Goal: Information Seeking & Learning: Learn about a topic

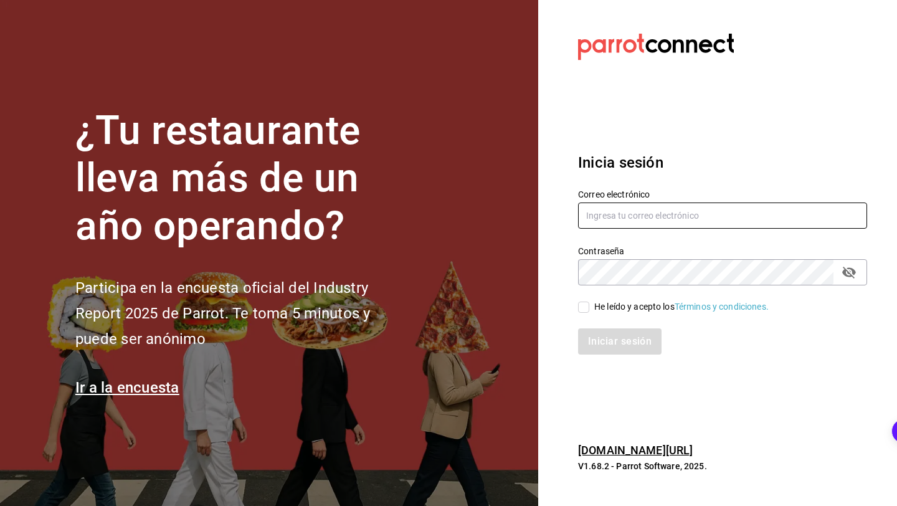
type input "[EMAIL_ADDRESS][DOMAIN_NAME]"
click at [694, 214] on input "[EMAIL_ADDRESS][DOMAIN_NAME]" at bounding box center [722, 215] width 289 height 26
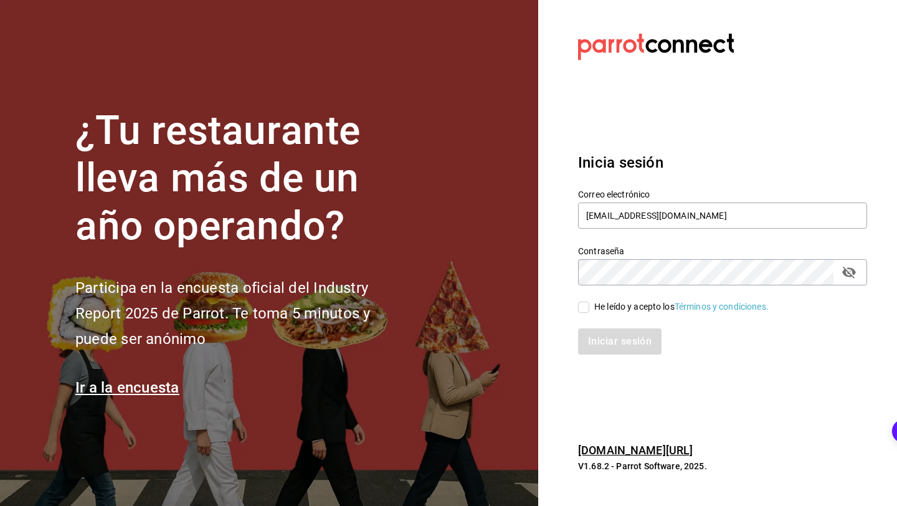
click at [610, 331] on div "Iniciar sesión" at bounding box center [722, 341] width 289 height 26
click at [587, 303] on input "He leído y acepto los Términos y condiciones." at bounding box center [583, 306] width 11 height 11
checkbox input "true"
click at [596, 336] on button "Iniciar sesión" at bounding box center [620, 341] width 85 height 26
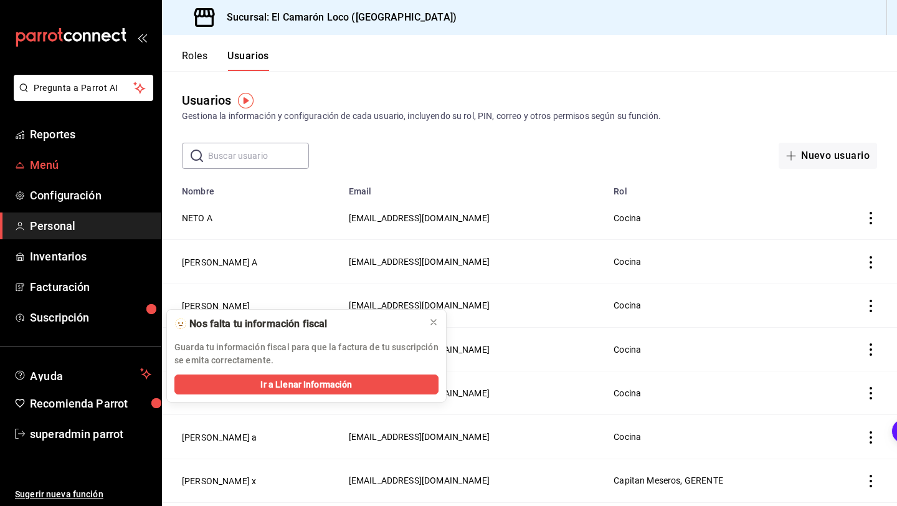
click at [94, 156] on link "Menú" at bounding box center [80, 164] width 161 height 27
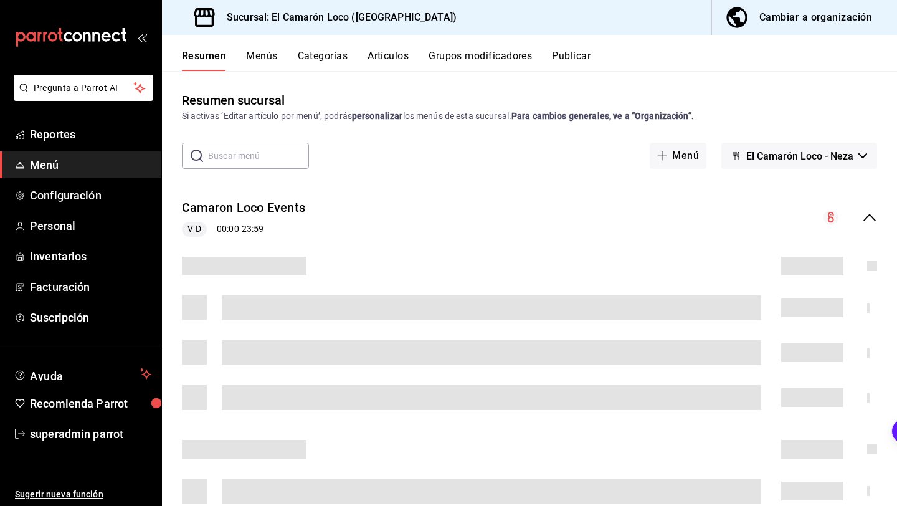
scroll to position [65, 0]
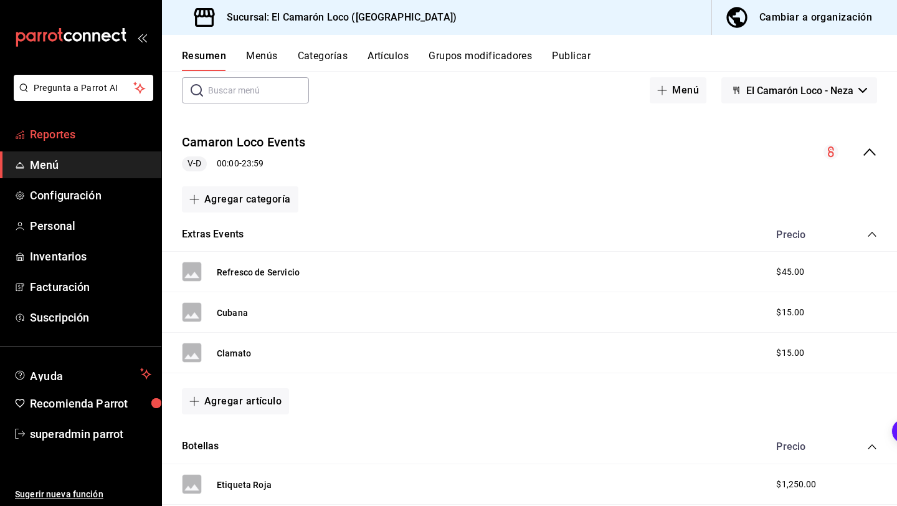
click at [97, 139] on span "Reportes" at bounding box center [90, 134] width 121 height 17
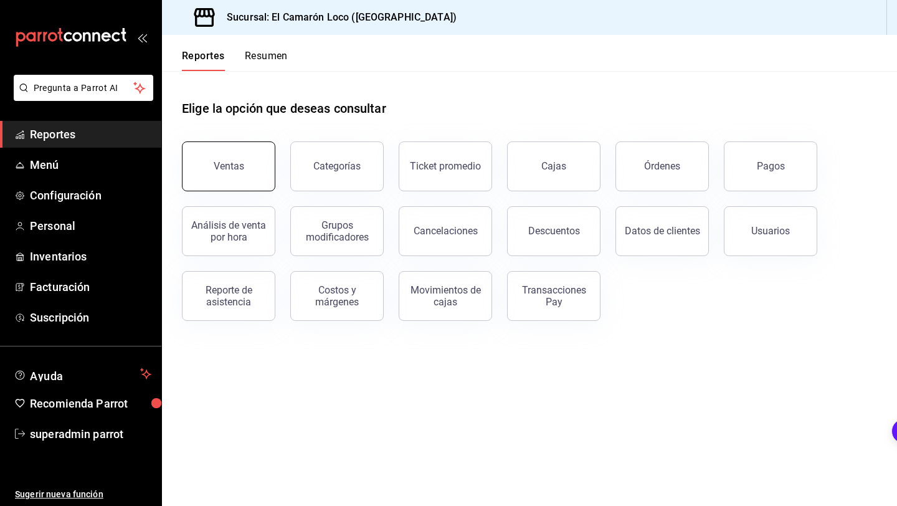
click at [245, 169] on button "Ventas" at bounding box center [228, 166] width 93 height 50
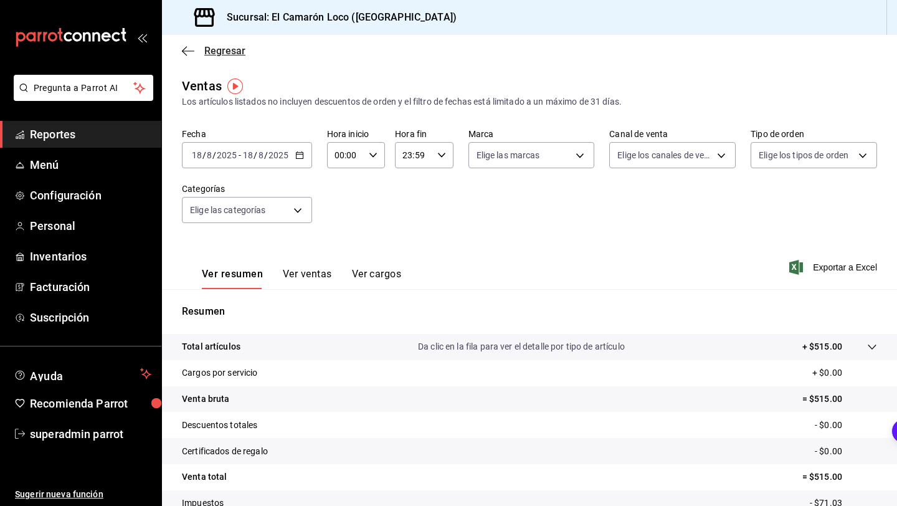
click at [187, 51] on icon "button" at bounding box center [188, 50] width 12 height 1
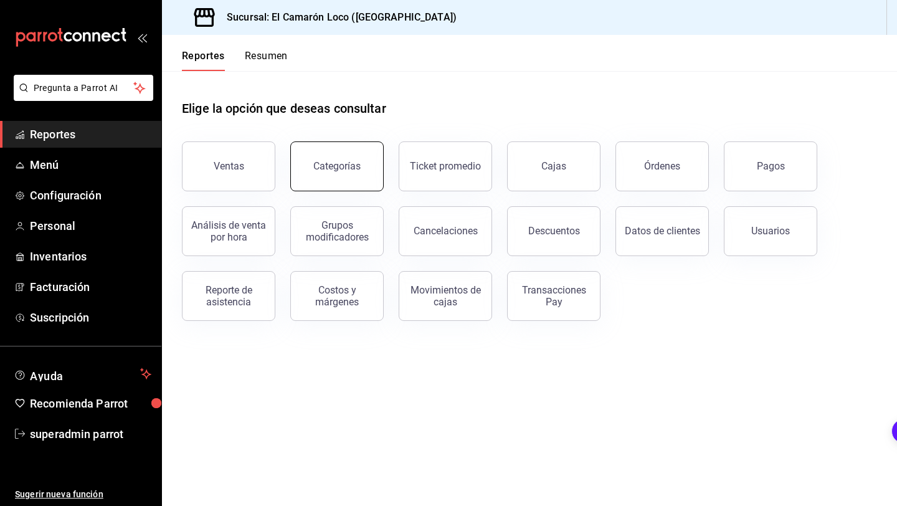
click at [371, 177] on button "Categorías" at bounding box center [336, 166] width 93 height 50
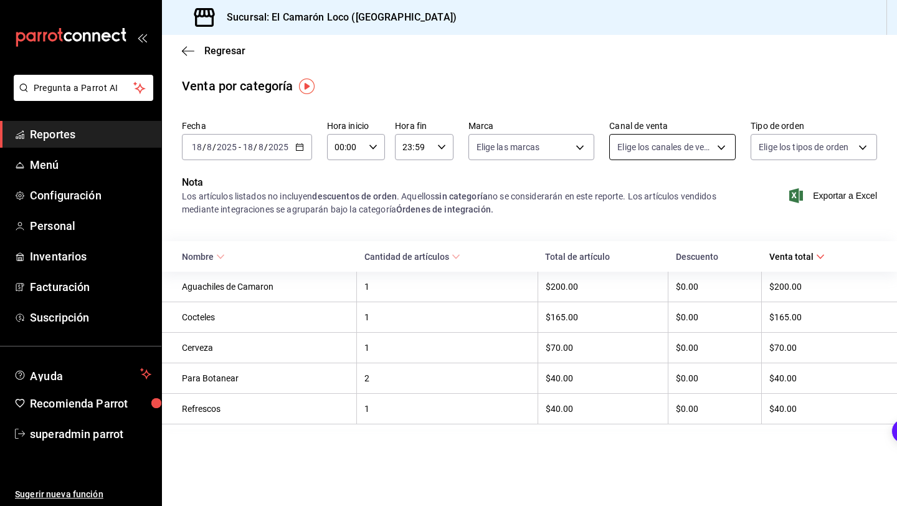
click at [677, 152] on body "Pregunta a Parrot AI Reportes Menú Configuración Personal Inventarios Facturaci…" at bounding box center [448, 253] width 897 height 506
click at [677, 152] on div at bounding box center [448, 253] width 897 height 506
click at [756, 146] on body "Pregunta a Parrot AI Reportes Menú Configuración Personal Inventarios Facturaci…" at bounding box center [448, 253] width 897 height 506
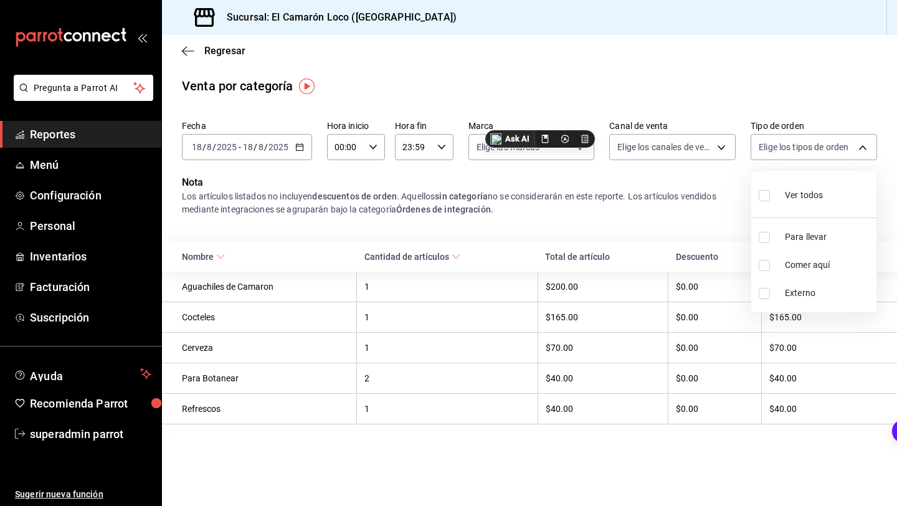
click at [778, 143] on div at bounding box center [448, 253] width 897 height 506
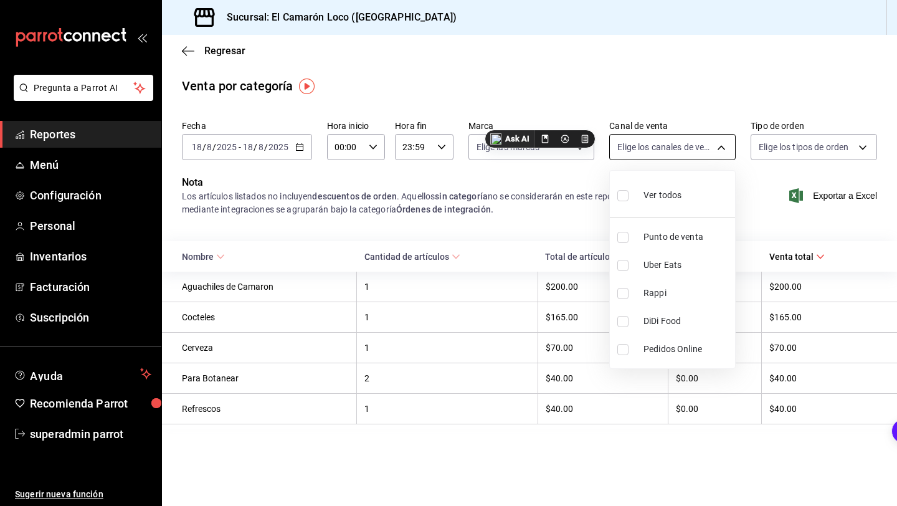
click at [684, 146] on body "Pregunta a Parrot AI Reportes Menú Configuración Personal Inventarios Facturaci…" at bounding box center [448, 253] width 897 height 506
click at [662, 192] on span "Ver todos" at bounding box center [662, 195] width 38 height 13
type input "PARROT,UBER_EATS,RAPPI,DIDI_FOOD,ONLINE"
checkbox input "true"
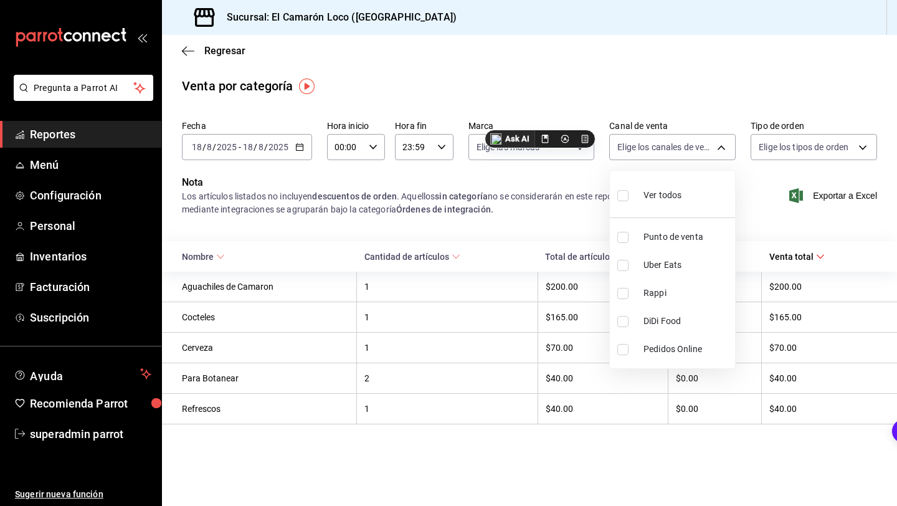
checkbox input "true"
click at [822, 144] on div at bounding box center [448, 253] width 897 height 506
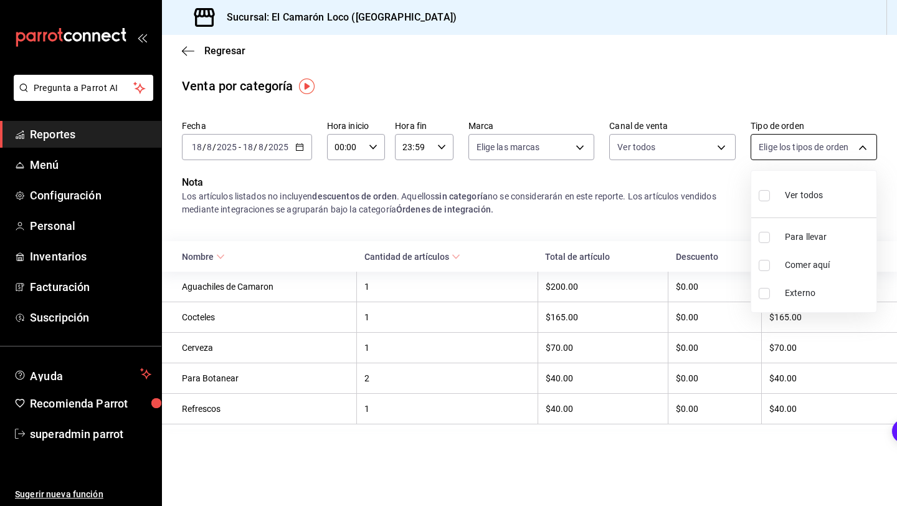
click at [813, 152] on body "Pregunta a Parrot AI Reportes Menú Configuración Personal Inventarios Facturaci…" at bounding box center [448, 253] width 897 height 506
click at [781, 206] on div "Ver todos" at bounding box center [790, 194] width 64 height 27
type input "96c2db5a-3f4b-43a8-8235-8c6417193b4f,5dc1c067-c27a-48a4-8230-9b314c68fc61,EXTER…"
checkbox input "true"
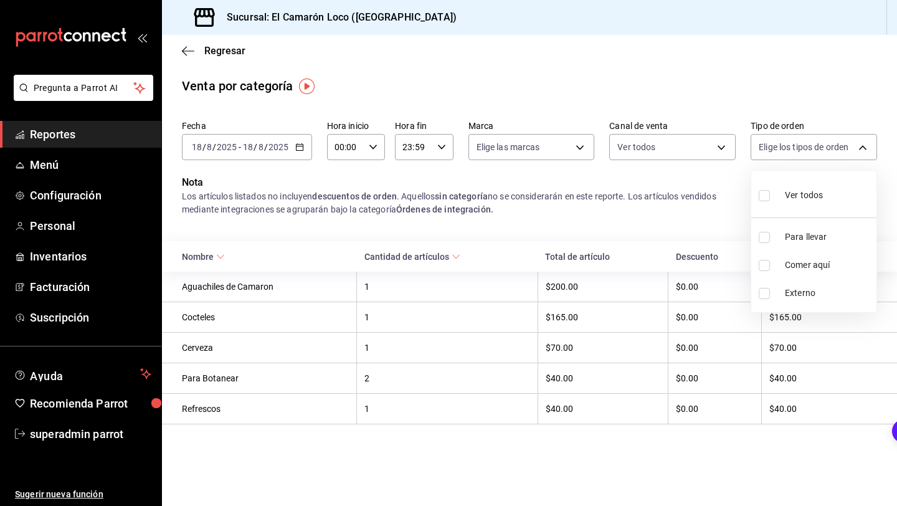
checkbox input "true"
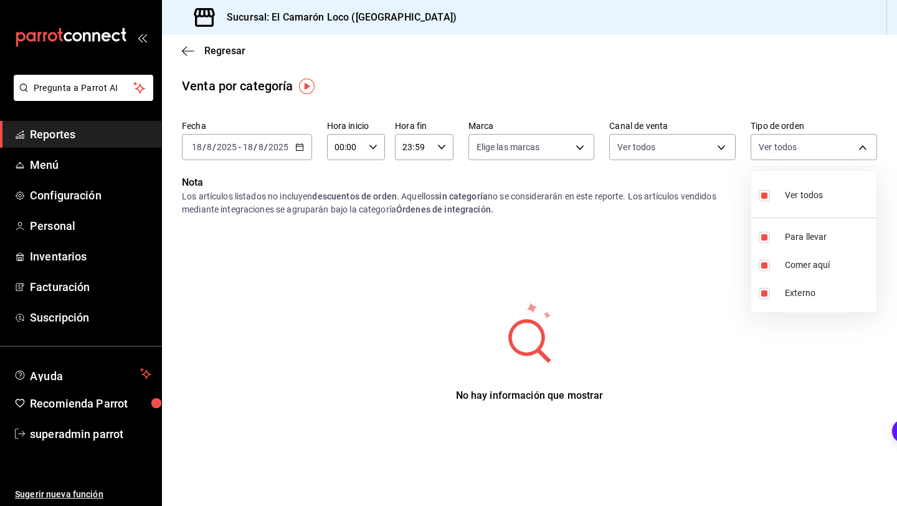
click at [583, 259] on div at bounding box center [448, 253] width 897 height 506
click at [250, 157] on div "2025-08-18 18 / 8 / 2025 - 2025-08-18 18 / 8 / 2025" at bounding box center [247, 147] width 130 height 26
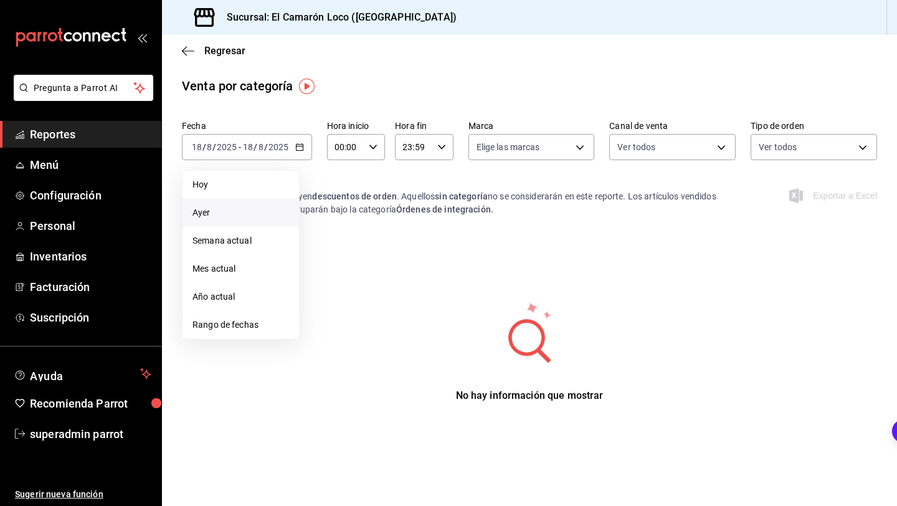
click at [226, 214] on span "Ayer" at bounding box center [240, 212] width 97 height 13
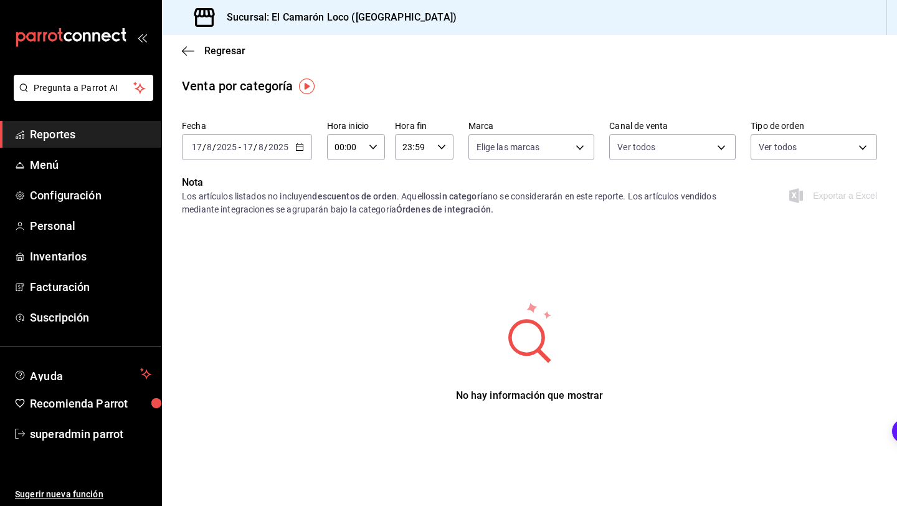
click at [192, 42] on div "Regresar" at bounding box center [529, 51] width 735 height 32
click at [194, 56] on span "Regresar" at bounding box center [214, 51] width 64 height 12
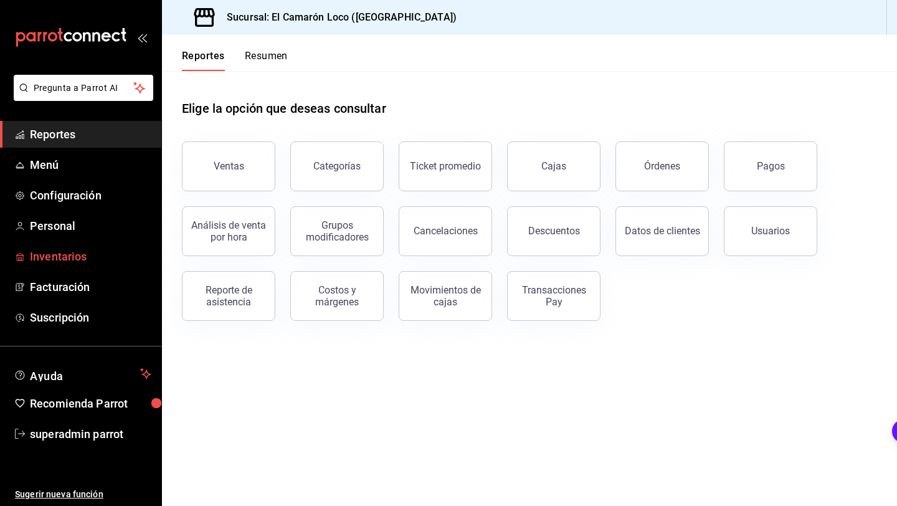
click at [62, 259] on span "Inventarios" at bounding box center [90, 256] width 121 height 17
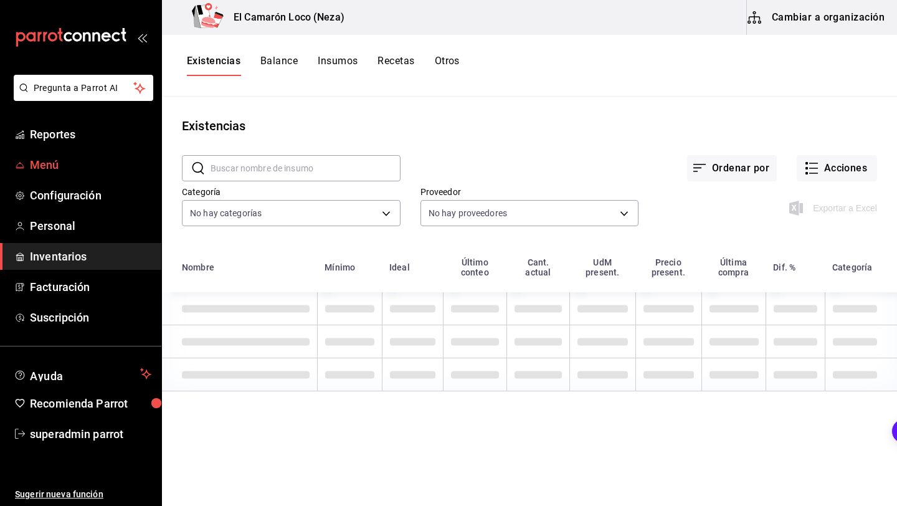
click at [81, 174] on link "Menú" at bounding box center [80, 164] width 161 height 27
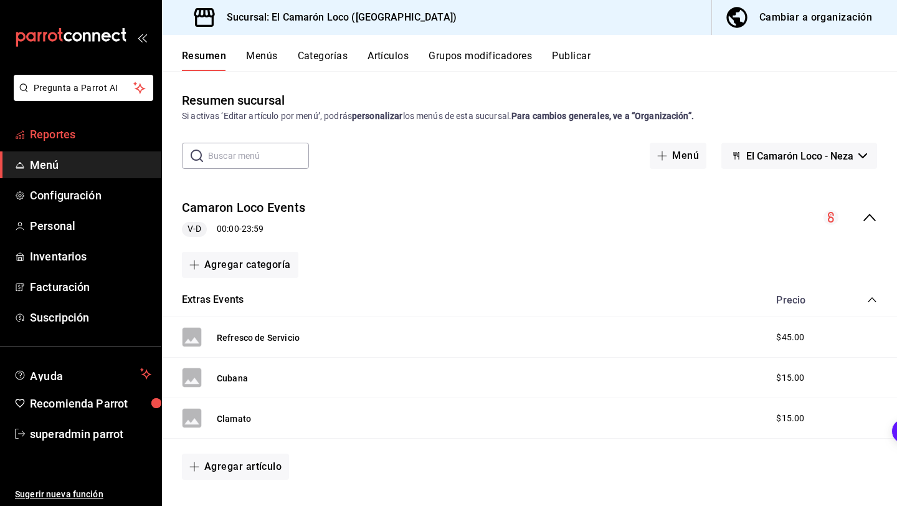
click at [68, 128] on span "Reportes" at bounding box center [90, 134] width 121 height 17
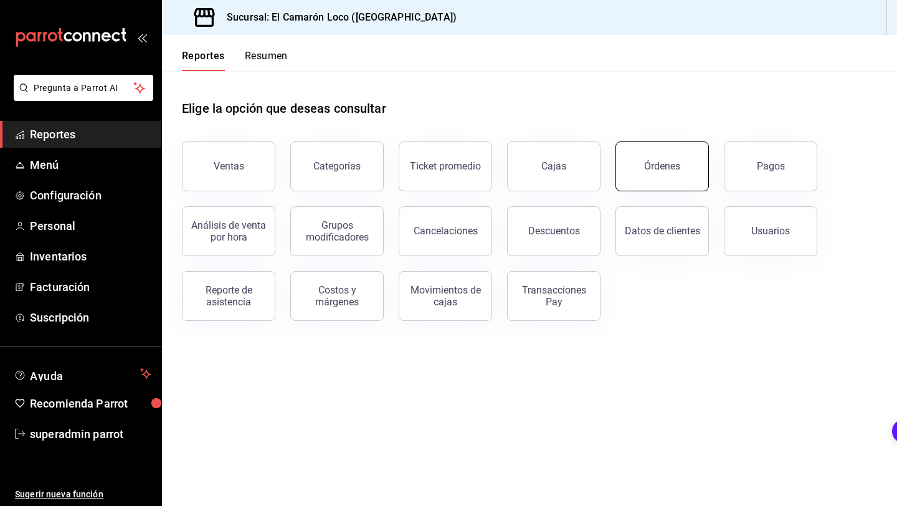
click at [691, 151] on button "Órdenes" at bounding box center [661, 166] width 93 height 50
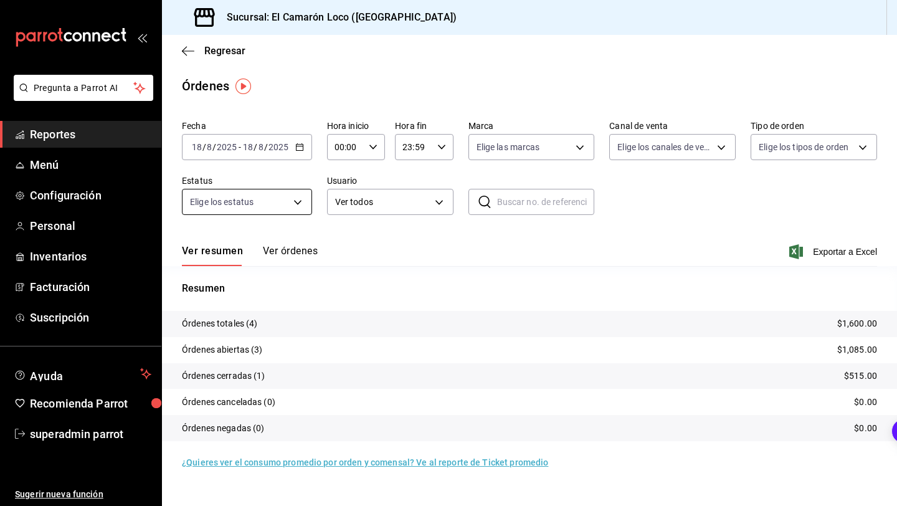
click at [268, 207] on body "Pregunta a Parrot AI Reportes Menú Configuración Personal Inventarios Facturaci…" at bounding box center [448, 253] width 897 height 506
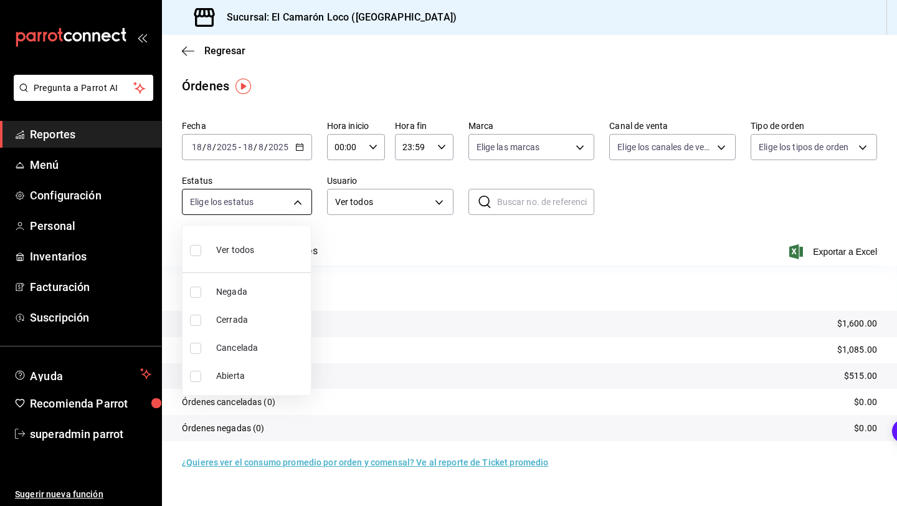
click at [268, 207] on div at bounding box center [448, 253] width 897 height 506
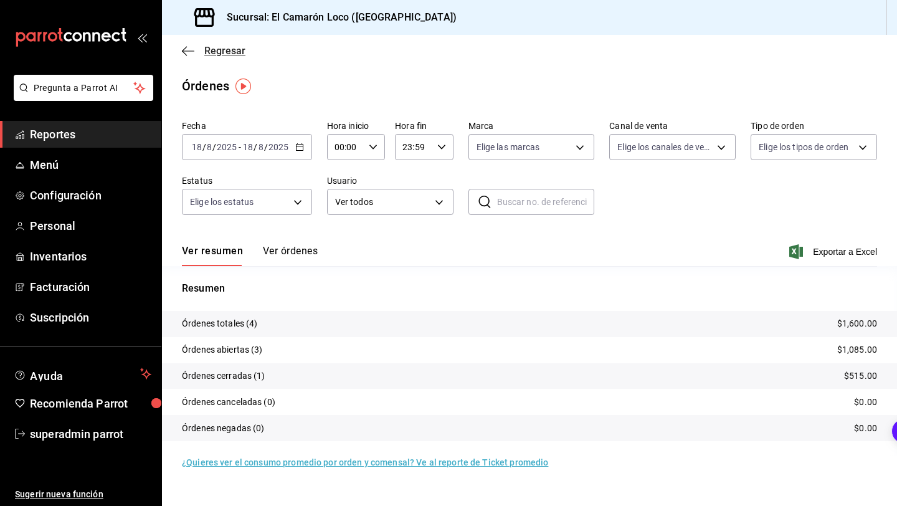
click at [195, 56] on span "Regresar" at bounding box center [214, 51] width 64 height 12
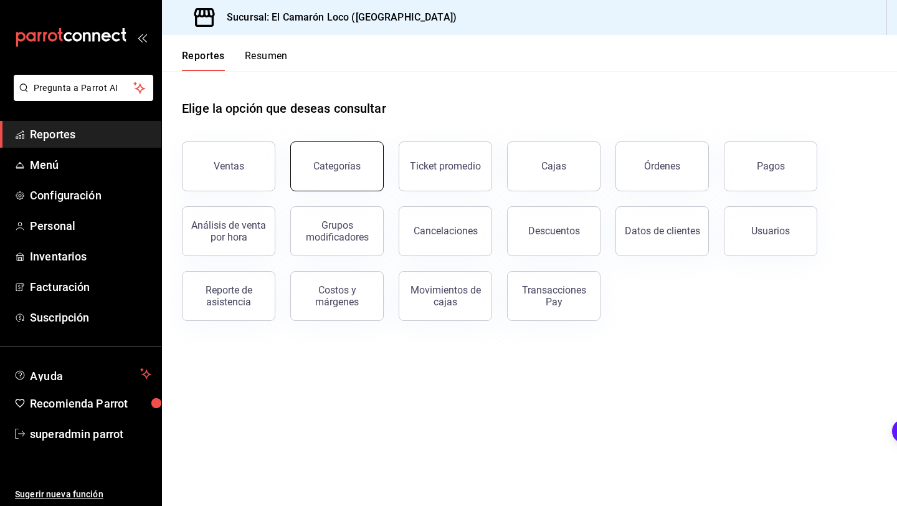
click at [347, 177] on button "Categorías" at bounding box center [336, 166] width 93 height 50
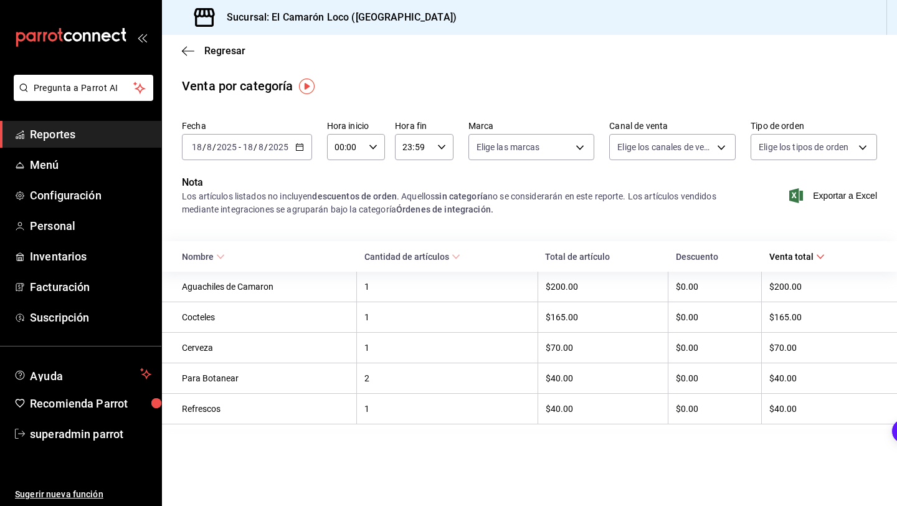
click at [234, 158] on div "2025-08-18 18 / 8 / 2025 - 2025-08-18 18 / 8 / 2025" at bounding box center [247, 147] width 130 height 26
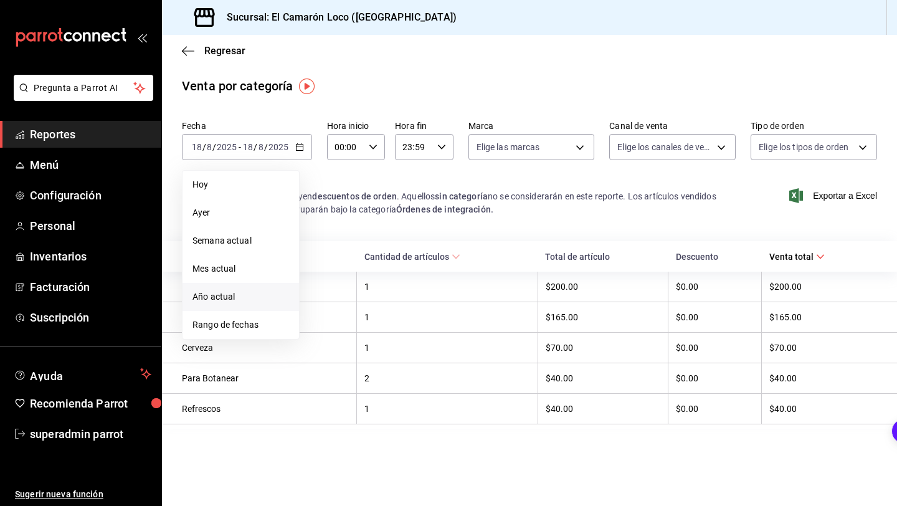
click at [239, 292] on span "Año actual" at bounding box center [240, 296] width 97 height 13
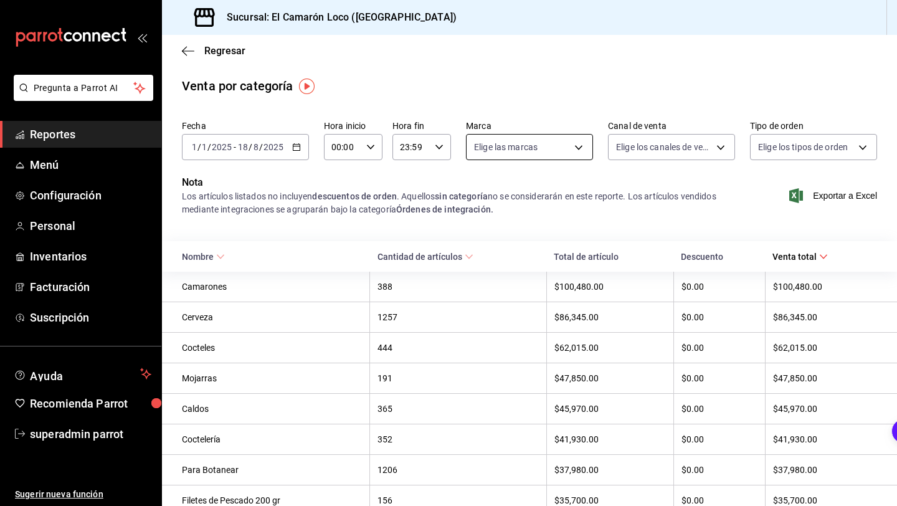
click at [529, 143] on body "Pregunta a Parrot AI Reportes Menú Configuración Personal Inventarios Facturaci…" at bounding box center [448, 253] width 897 height 506
click at [502, 232] on span "El Camarón Loco - Neza" at bounding box center [547, 236] width 94 height 13
type input "84539b57-ac19-4bc7-993b-d744aa7824cb"
checkbox input "true"
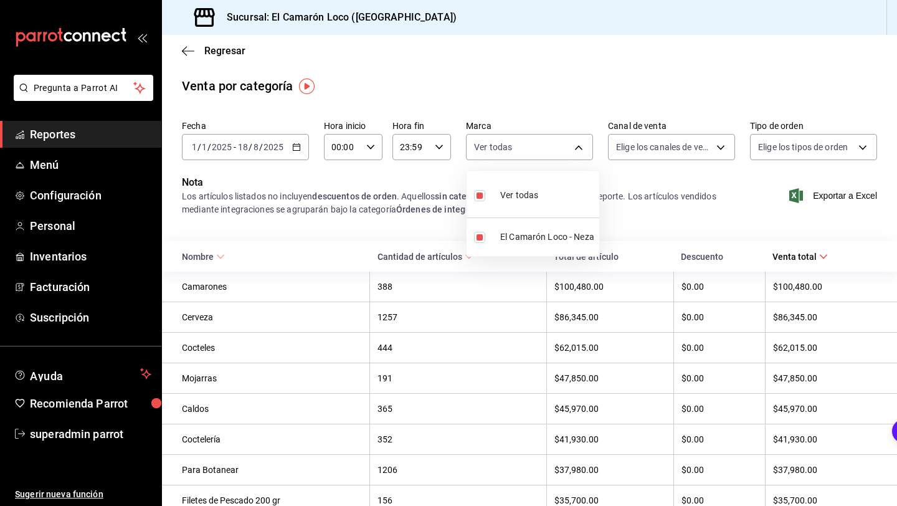
click at [417, 197] on div at bounding box center [448, 253] width 897 height 506
click at [677, 151] on body "Pregunta a Parrot AI Reportes Menú Configuración Personal Inventarios Facturaci…" at bounding box center [448, 253] width 897 height 506
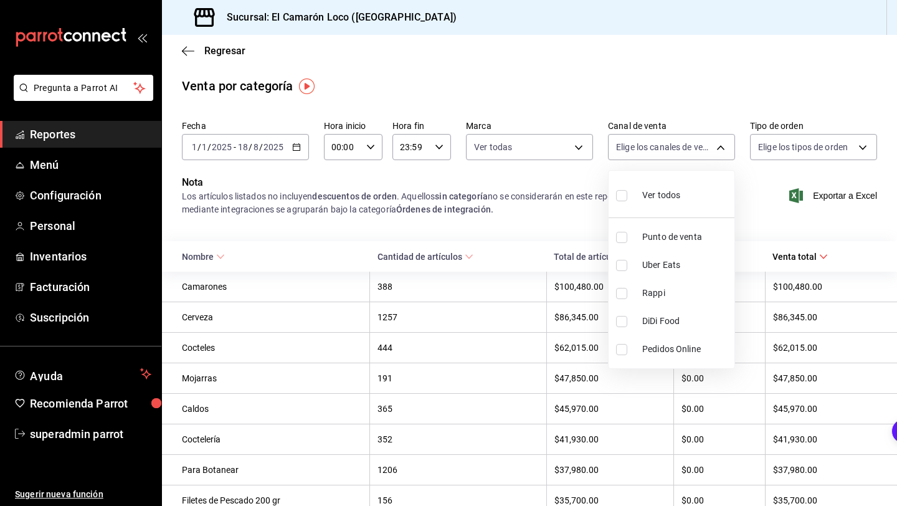
click at [658, 230] on span "Punto de venta" at bounding box center [685, 236] width 87 height 13
type input "PARROT"
checkbox input "true"
click at [757, 198] on div at bounding box center [448, 253] width 897 height 506
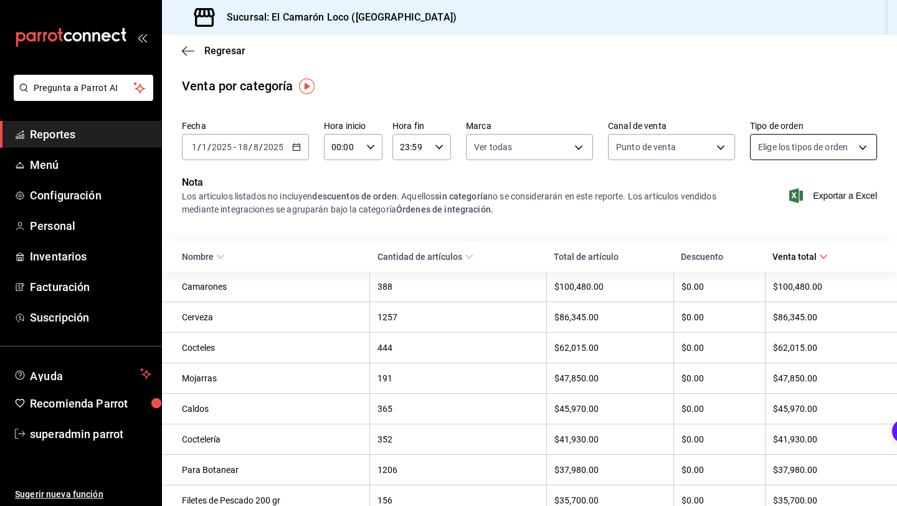
click at [819, 156] on body "Pregunta a Parrot AI Reportes Menú Configuración Personal Inventarios Facturaci…" at bounding box center [448, 253] width 897 height 506
click at [702, 227] on div at bounding box center [448, 253] width 897 height 506
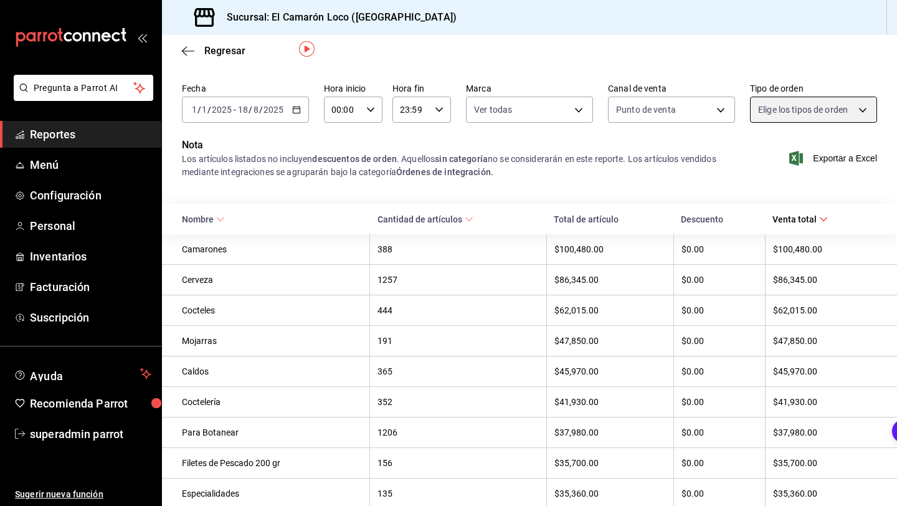
scroll to position [42, 0]
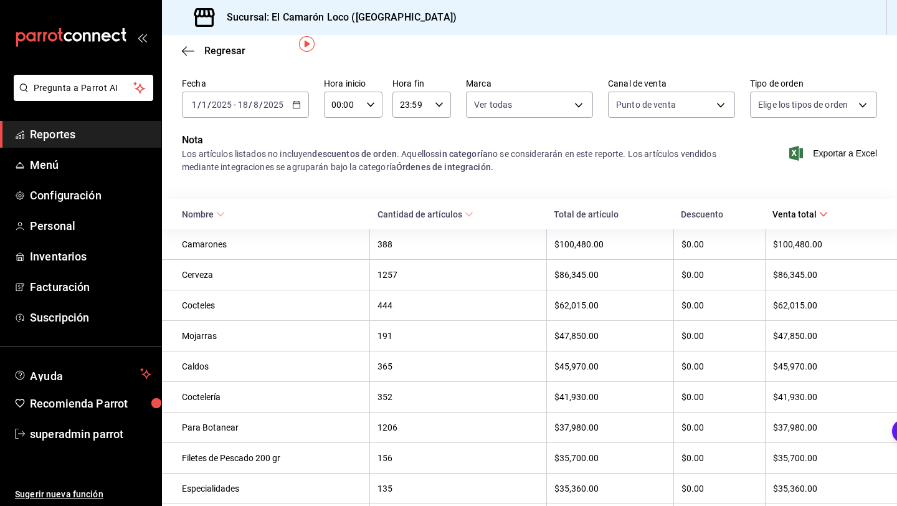
click at [201, 217] on span "Nombre" at bounding box center [203, 214] width 43 height 10
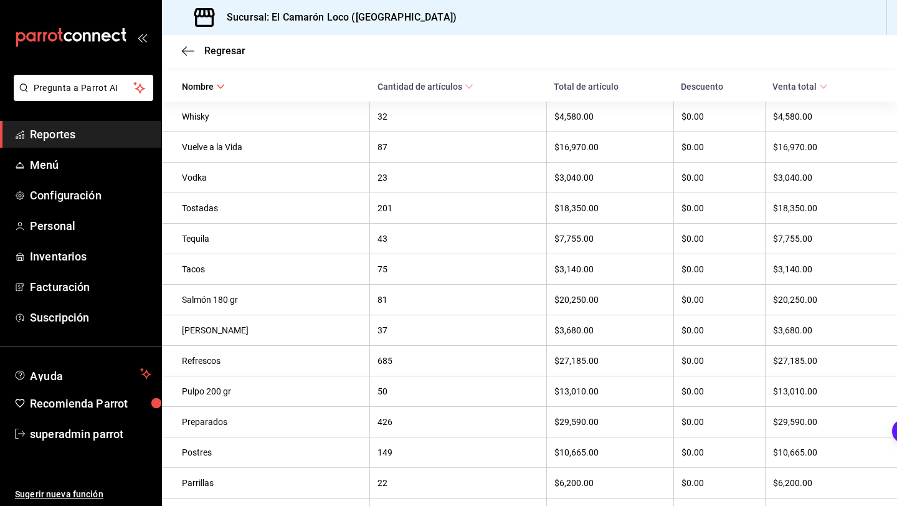
scroll to position [171, 0]
click at [218, 295] on div "Salmón 180 gr" at bounding box center [272, 298] width 180 height 10
click at [218, 297] on div "Salmón 180 gr" at bounding box center [272, 298] width 180 height 10
click at [380, 293] on th "81" at bounding box center [458, 298] width 177 height 31
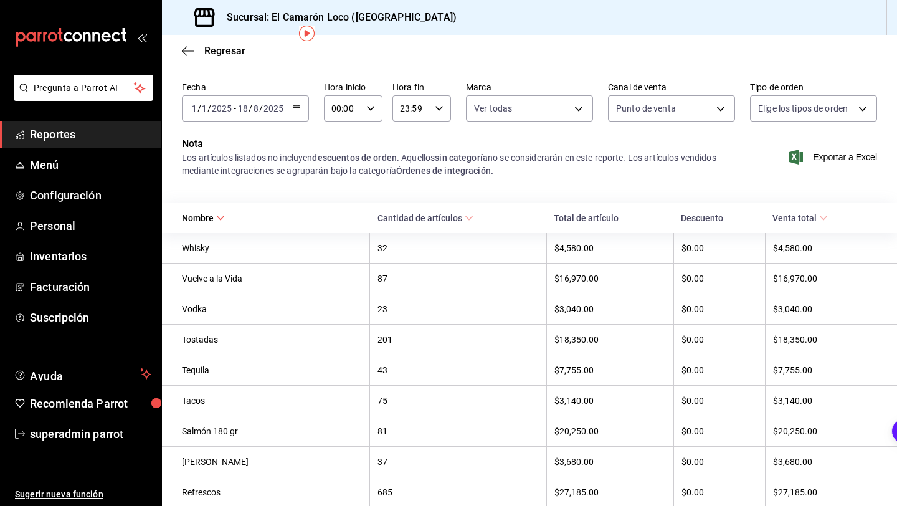
scroll to position [53, 0]
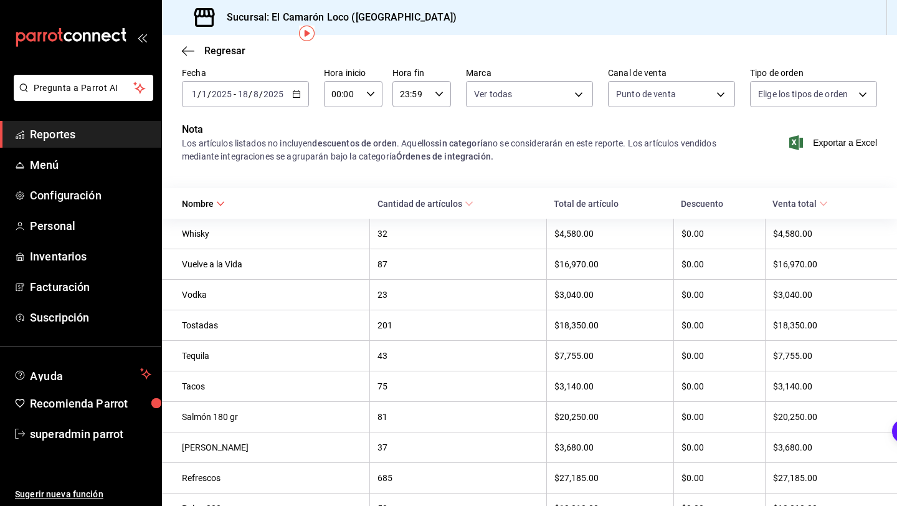
click at [184, 213] on th "Nombre" at bounding box center [266, 203] width 208 height 31
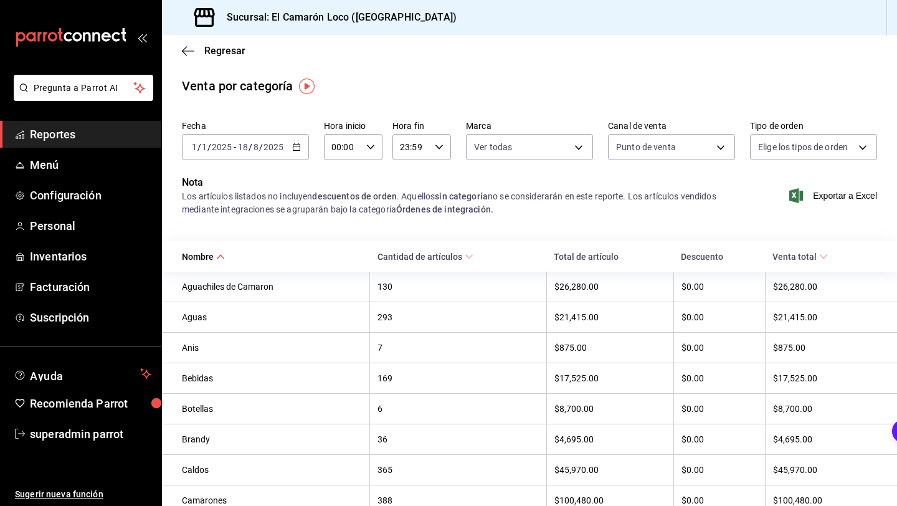
click at [457, 257] on span "Cantidad de artículos" at bounding box center [425, 257] width 96 height 10
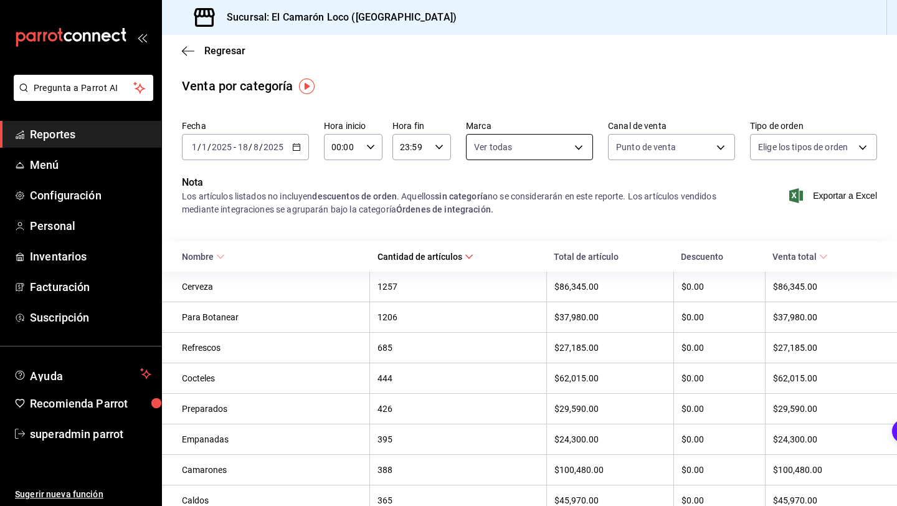
click at [536, 152] on body "Pregunta a Parrot AI Reportes Menú Configuración Personal Inventarios Facturaci…" at bounding box center [448, 253] width 897 height 506
click at [536, 152] on div at bounding box center [448, 253] width 897 height 506
click at [681, 184] on p "Nota" at bounding box center [458, 182] width 553 height 15
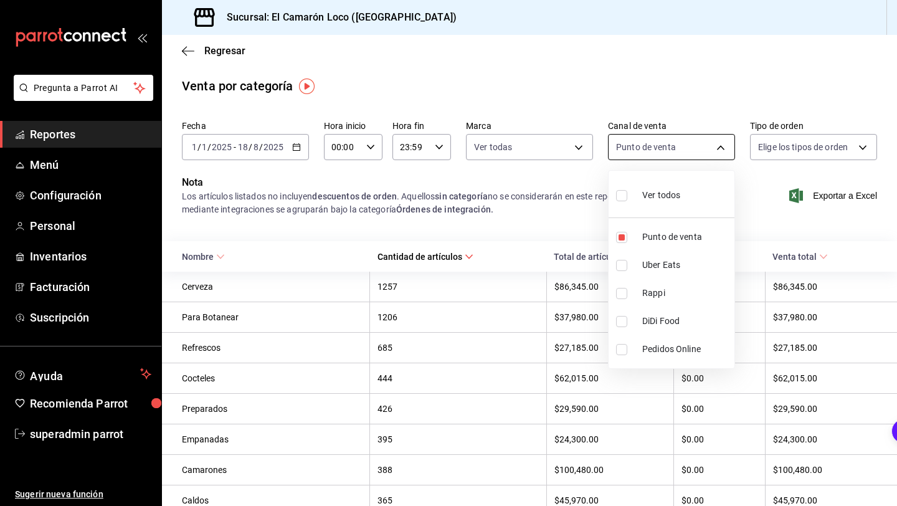
click at [681, 159] on body "Pregunta a Parrot AI Reportes Menú Configuración Personal Inventarios Facturaci…" at bounding box center [448, 253] width 897 height 506
click at [681, 159] on div at bounding box center [448, 253] width 897 height 506
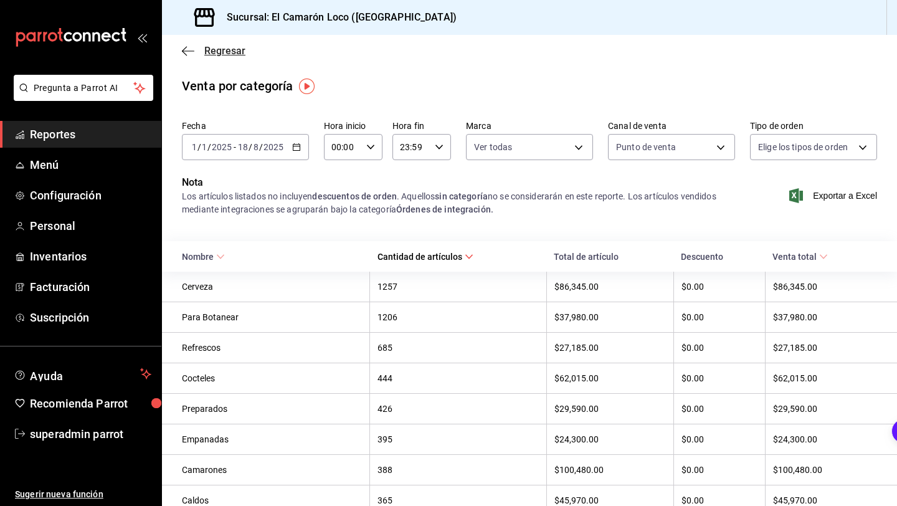
click at [196, 45] on span "Regresar" at bounding box center [214, 51] width 64 height 12
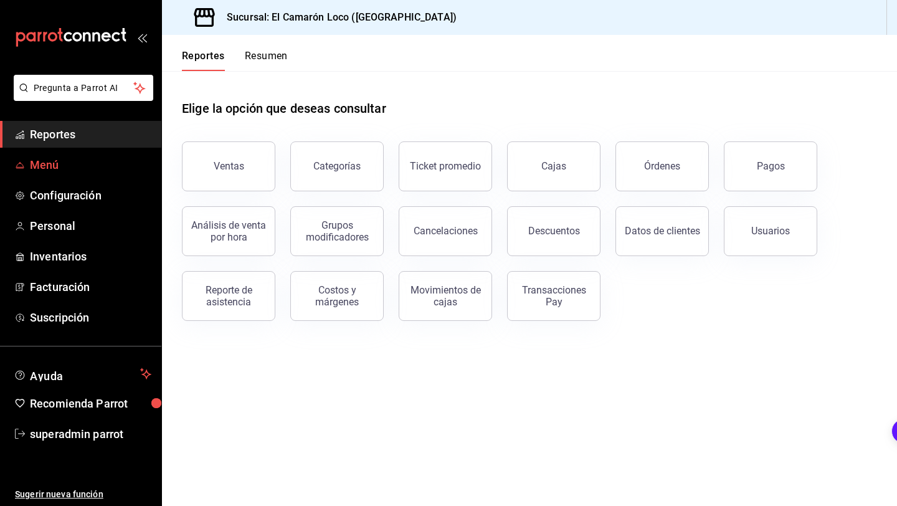
click at [100, 166] on span "Menú" at bounding box center [90, 164] width 121 height 17
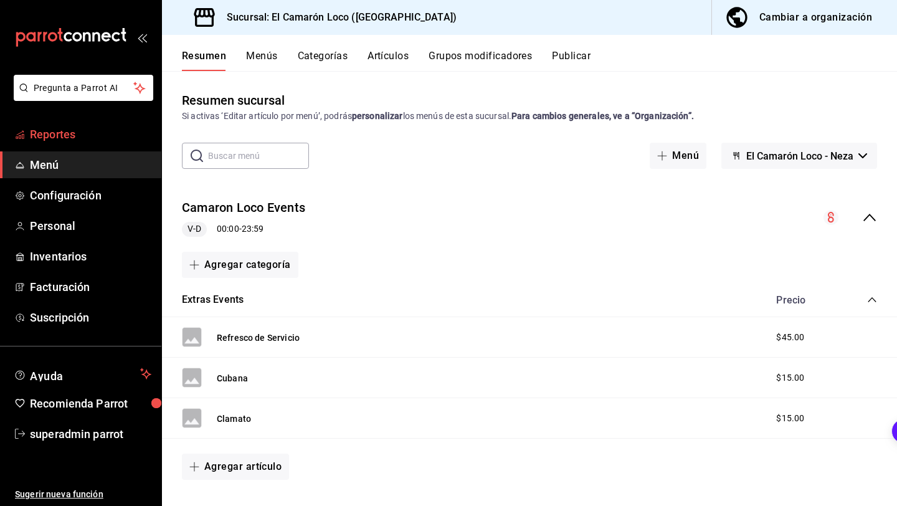
click at [91, 134] on span "Reportes" at bounding box center [90, 134] width 121 height 17
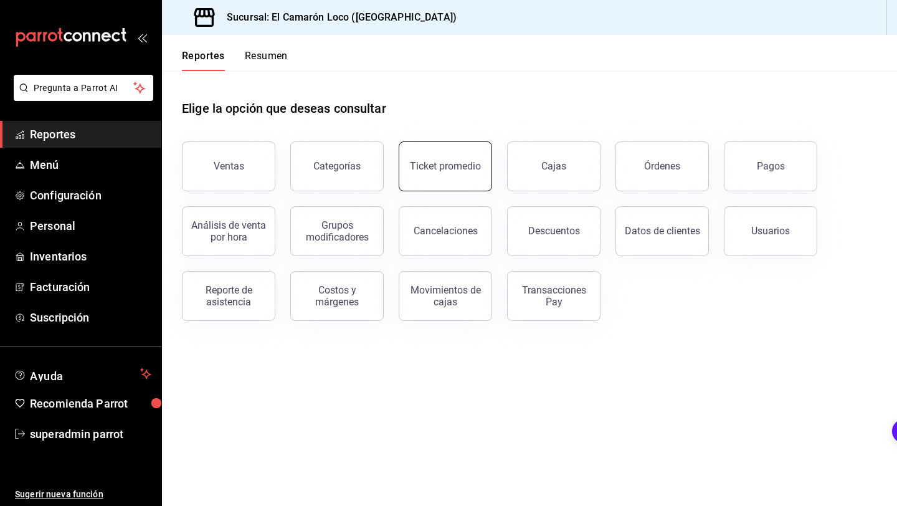
click at [453, 179] on button "Ticket promedio" at bounding box center [445, 166] width 93 height 50
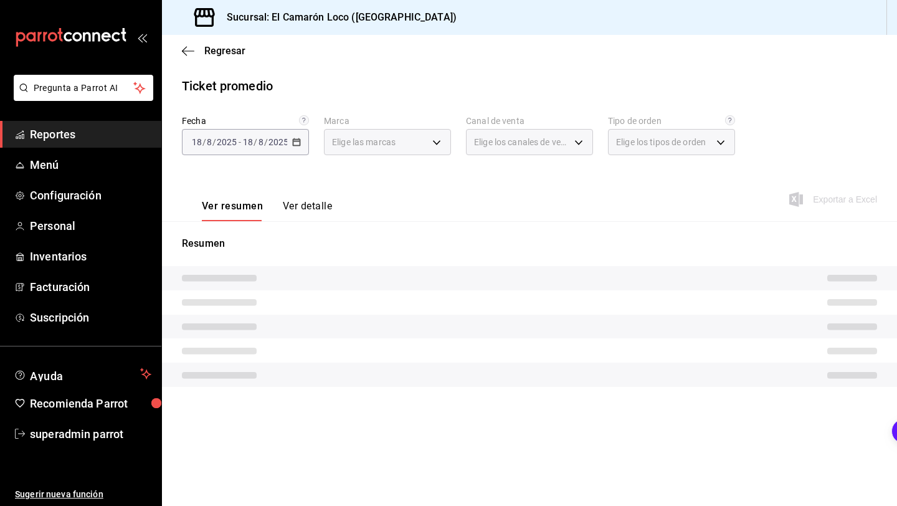
type input "84539b57-ac19-4bc7-993b-d744aa7824cb"
type input "PARROT,UBER_EATS,RAPPI,DIDI_FOOD,ONLINE"
type input "96c2db5a-3f4b-43a8-8235-8c6417193b4f,5dc1c067-c27a-48a4-8230-9b314c68fc61,EXTER…"
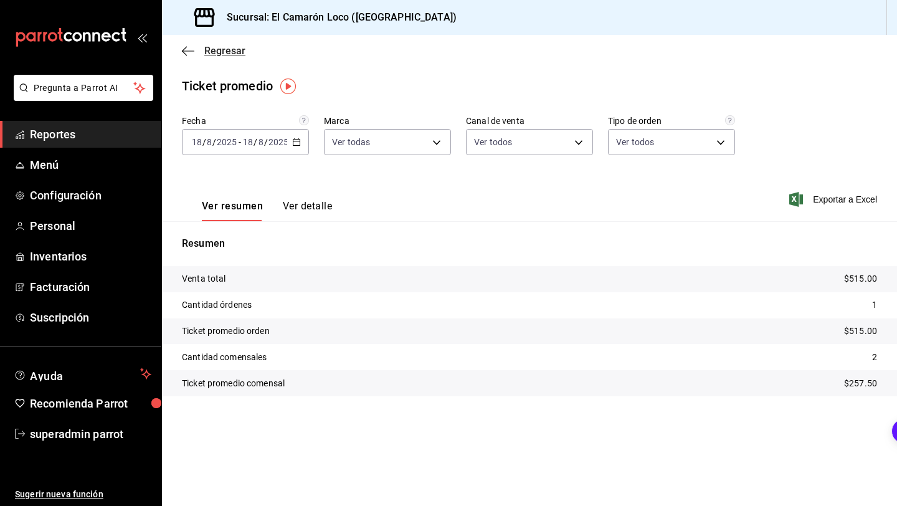
click at [192, 49] on icon "button" at bounding box center [188, 50] width 12 height 11
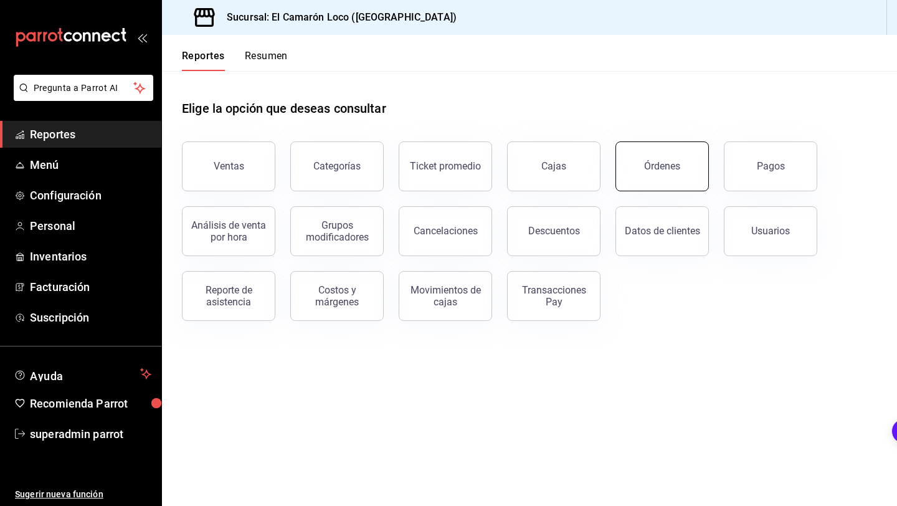
click at [639, 173] on button "Órdenes" at bounding box center [661, 166] width 93 height 50
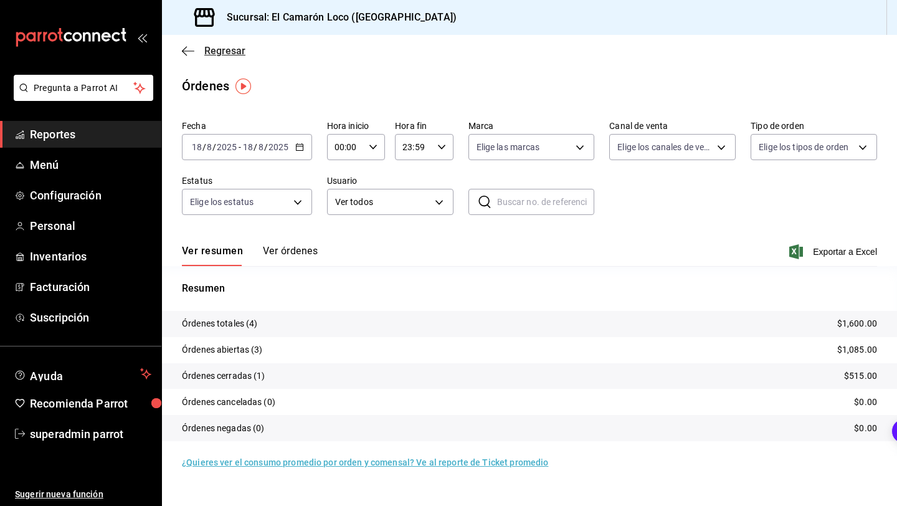
click at [236, 46] on span "Regresar" at bounding box center [224, 51] width 41 height 12
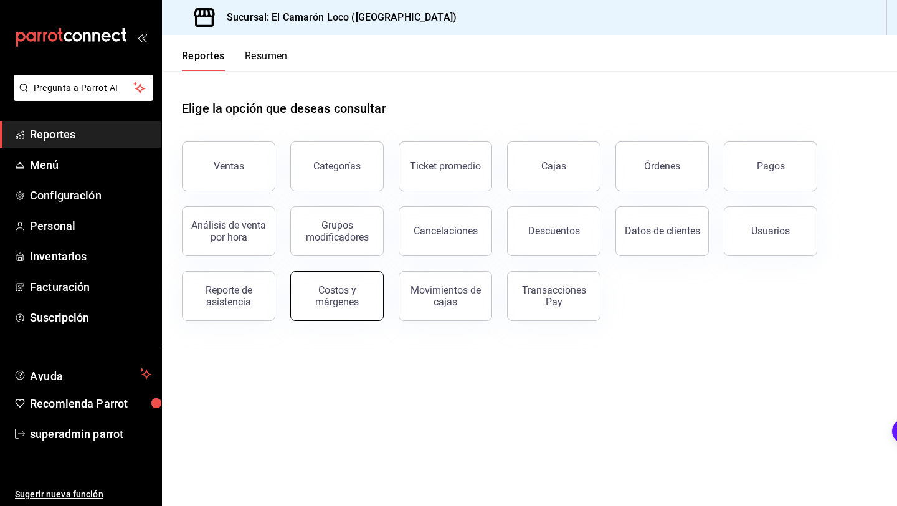
click at [317, 301] on div "Costos y márgenes" at bounding box center [336, 296] width 77 height 24
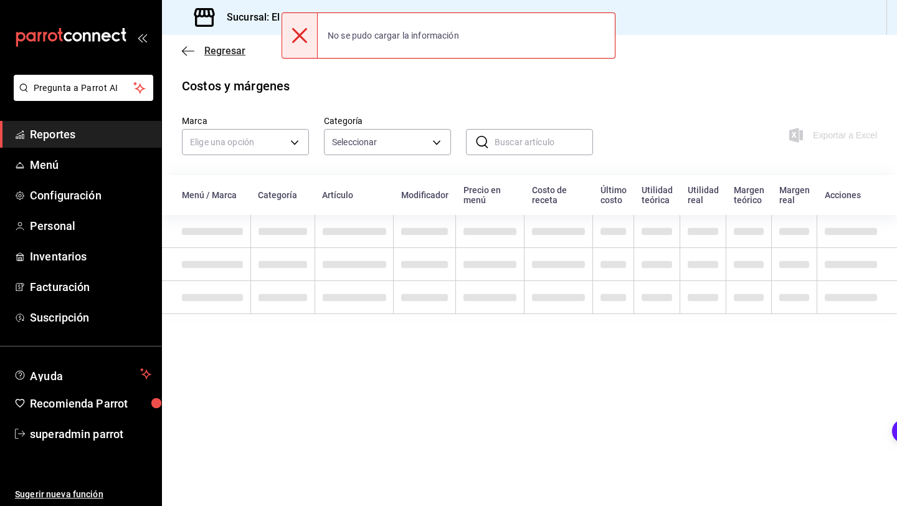
click at [204, 51] on span "Regresar" at bounding box center [224, 51] width 41 height 12
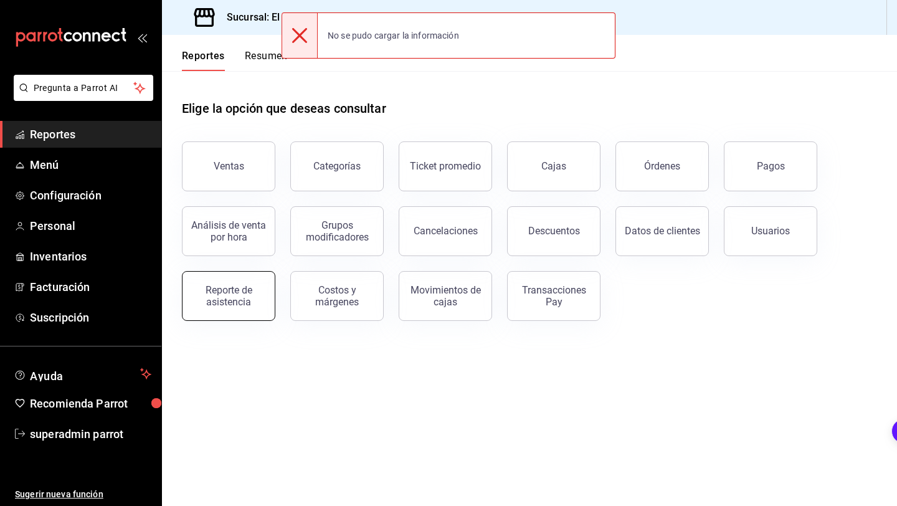
click at [222, 291] on div "Reporte de asistencia" at bounding box center [228, 296] width 77 height 24
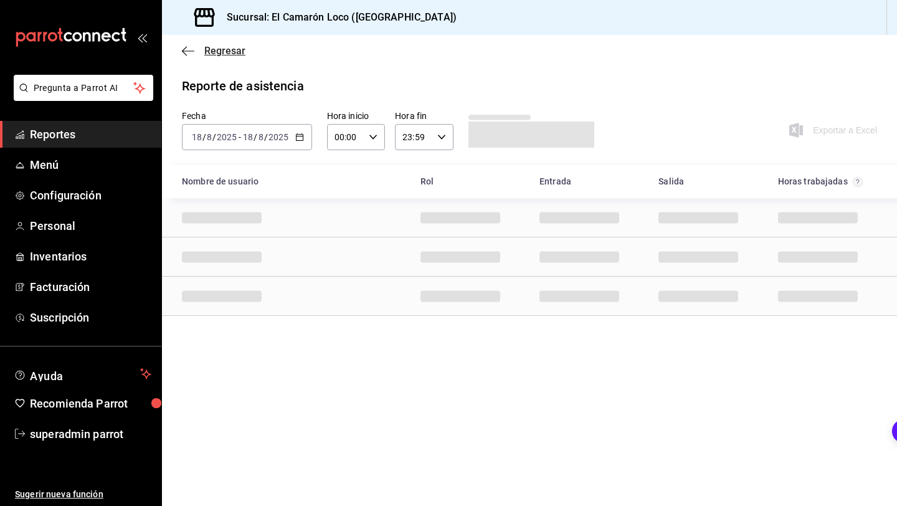
click at [229, 49] on span "Regresar" at bounding box center [224, 51] width 41 height 12
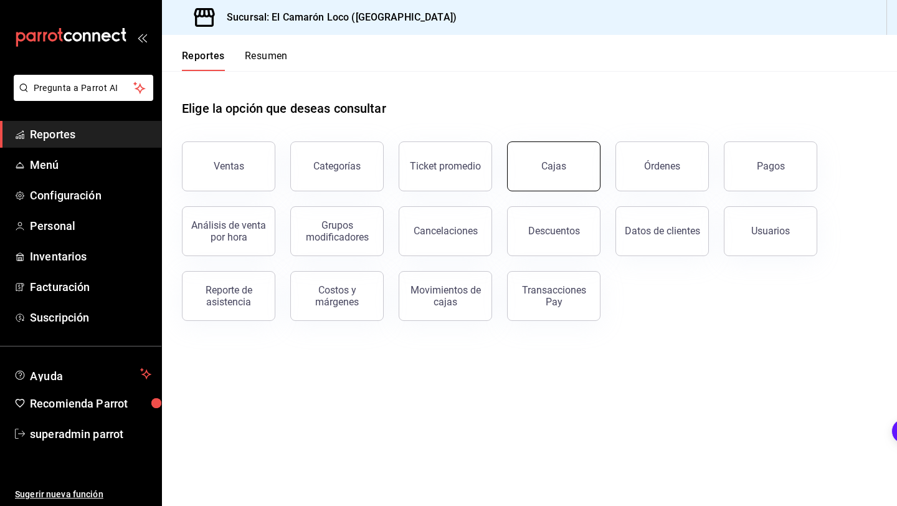
click at [518, 176] on button "Cajas" at bounding box center [553, 166] width 93 height 50
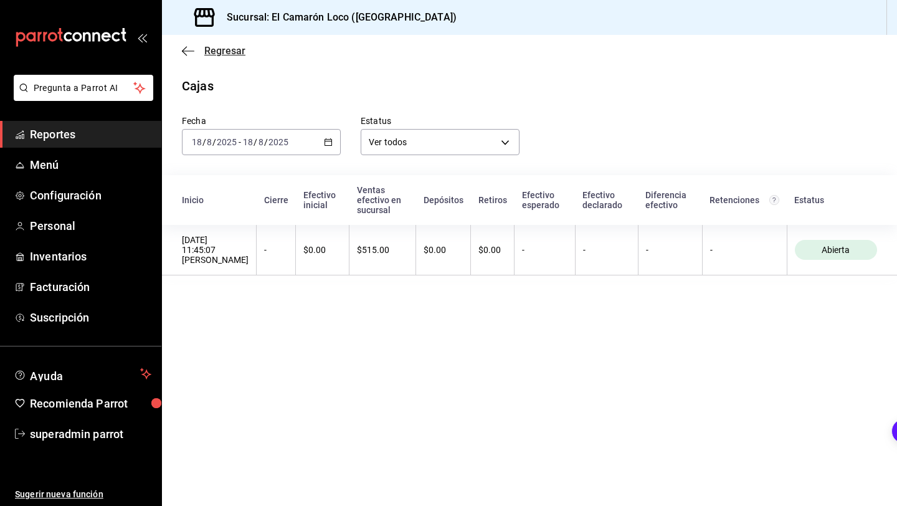
click at [237, 55] on span "Regresar" at bounding box center [224, 51] width 41 height 12
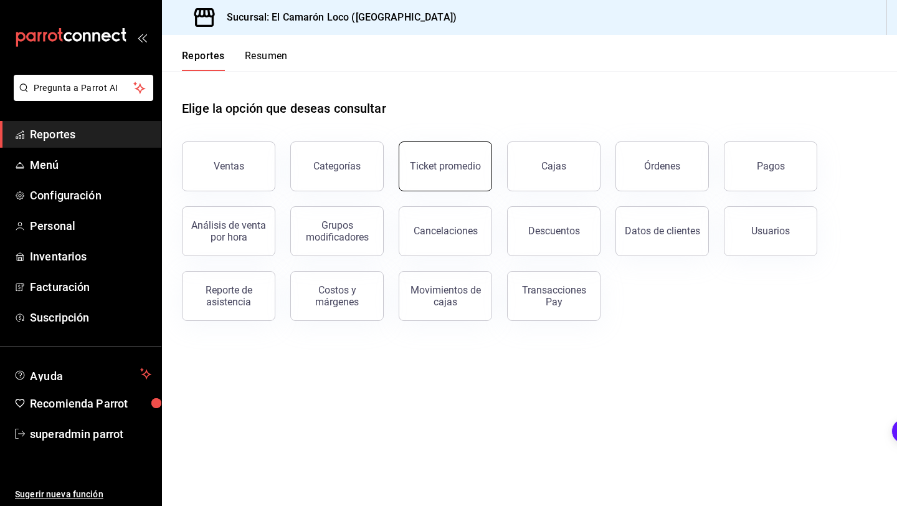
click at [440, 161] on div "Ticket promedio" at bounding box center [445, 166] width 71 height 12
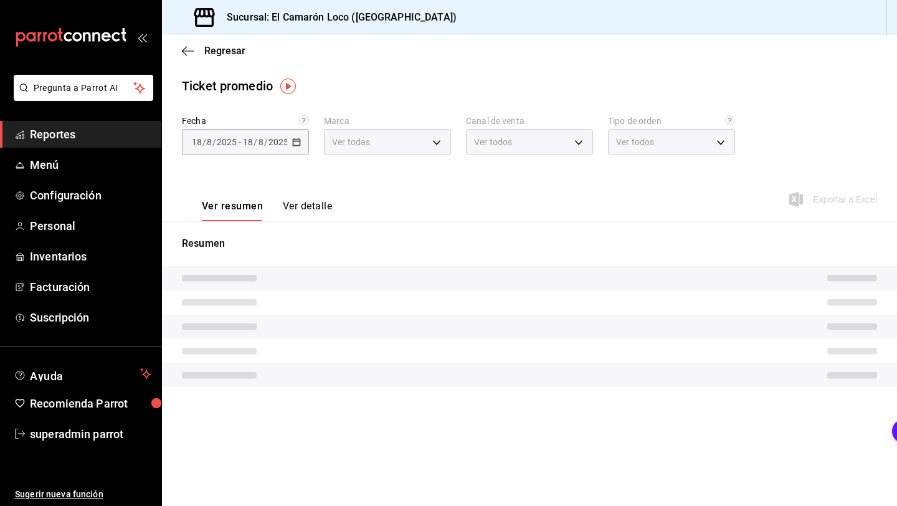
type input "84539b57-ac19-4bc7-993b-d744aa7824cb"
type input "PARROT,UBER_EATS,RAPPI,DIDI_FOOD,ONLINE"
type input "96c2db5a-3f4b-43a8-8235-8c6417193b4f,5dc1c067-c27a-48a4-8230-9b314c68fc61,EXTER…"
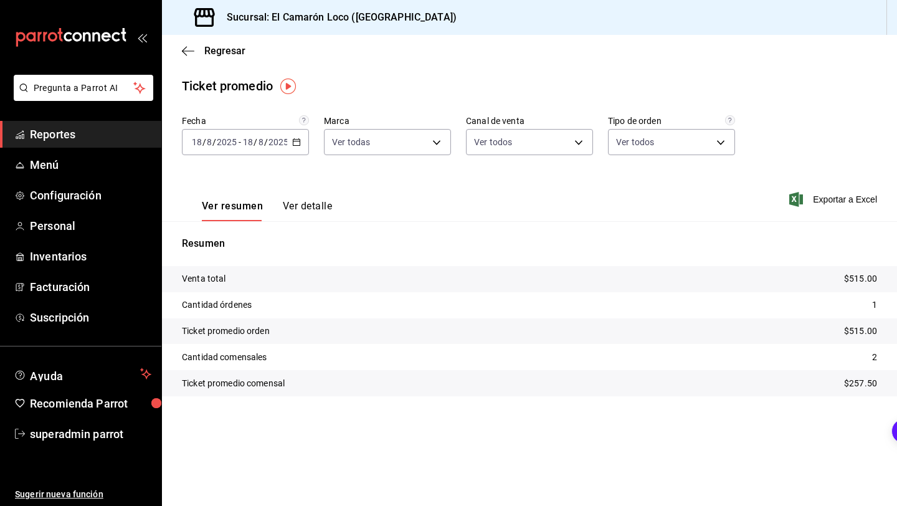
click at [216, 58] on div "Regresar" at bounding box center [529, 51] width 735 height 32
click at [222, 53] on span "Regresar" at bounding box center [224, 51] width 41 height 12
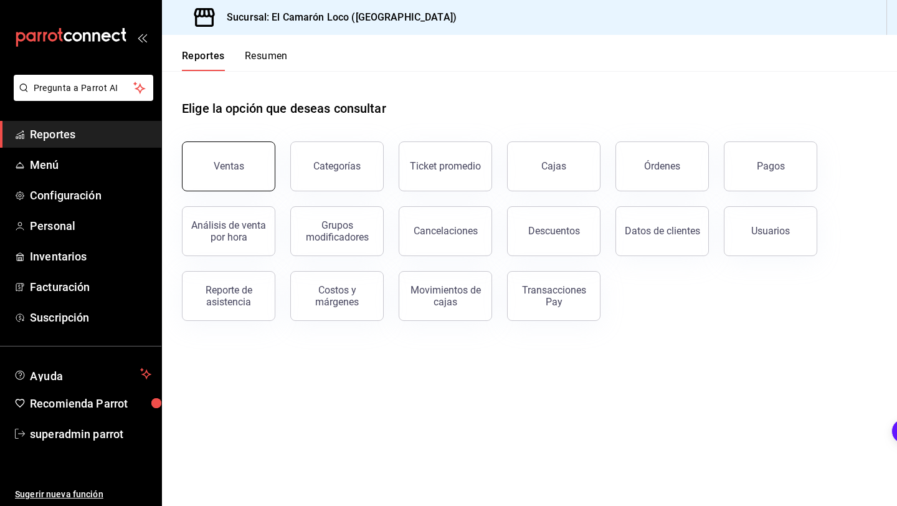
click at [258, 159] on button "Ventas" at bounding box center [228, 166] width 93 height 50
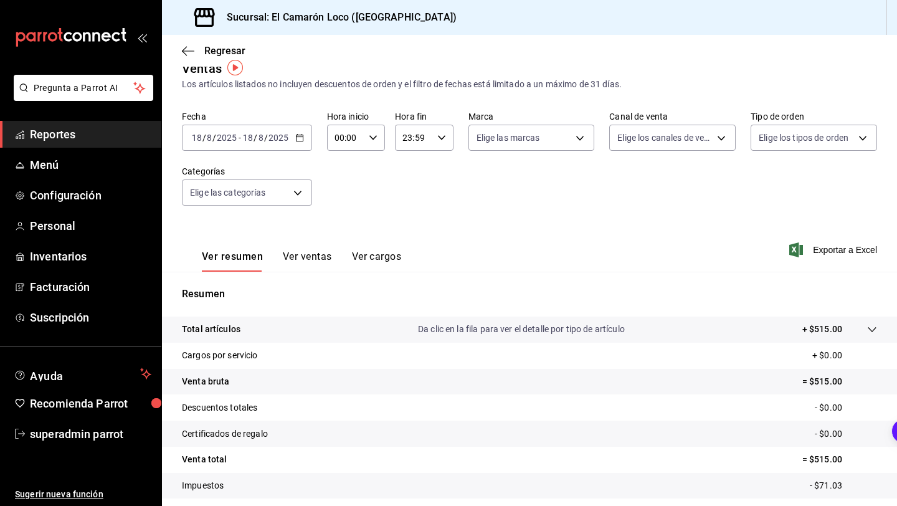
scroll to position [20, 0]
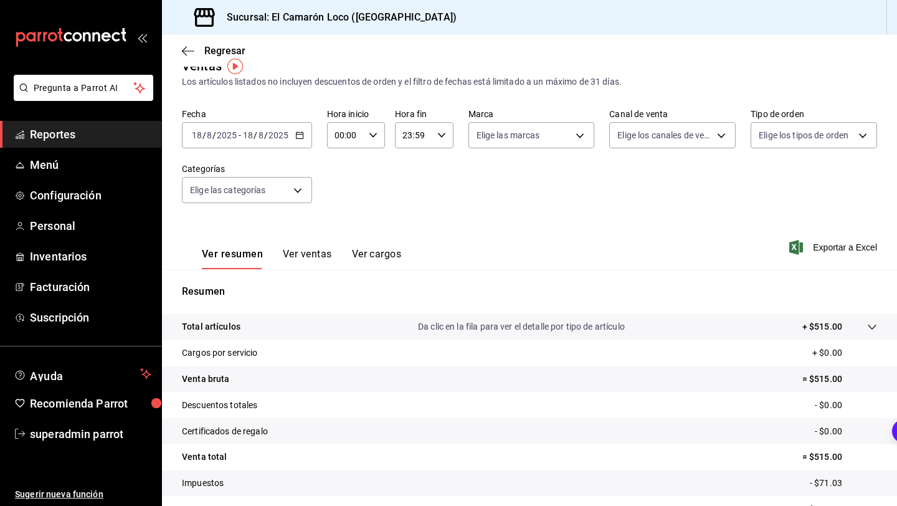
click at [289, 258] on button "Ver ventas" at bounding box center [307, 258] width 49 height 21
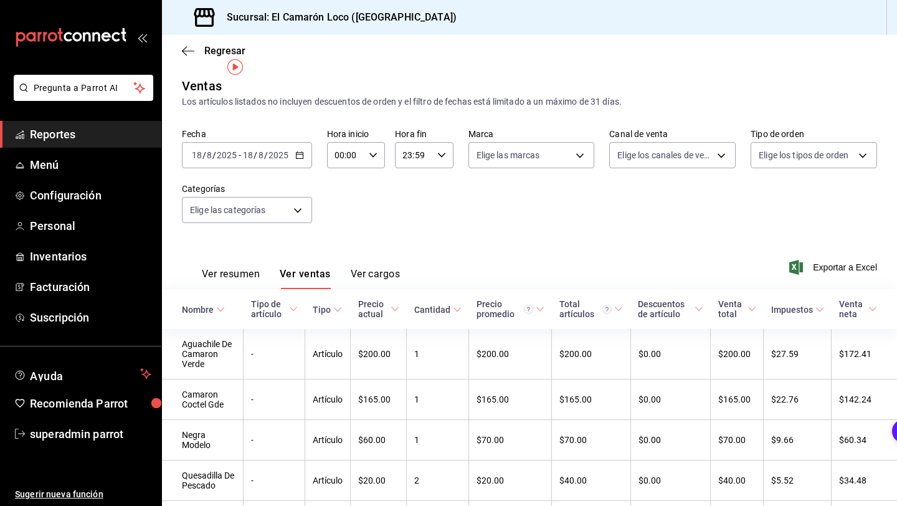
scroll to position [64, 0]
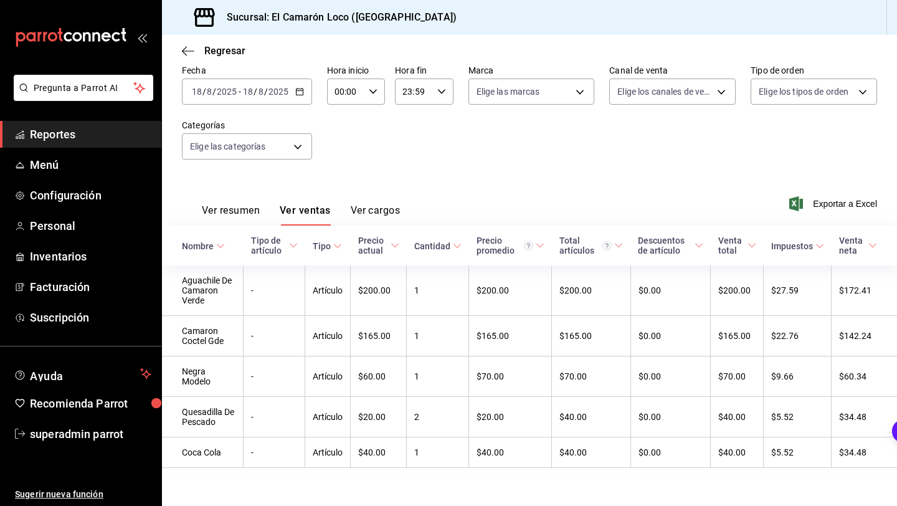
click at [276, 90] on input "2025" at bounding box center [278, 92] width 21 height 10
click at [245, 204] on li "Mes actual" at bounding box center [240, 213] width 116 height 28
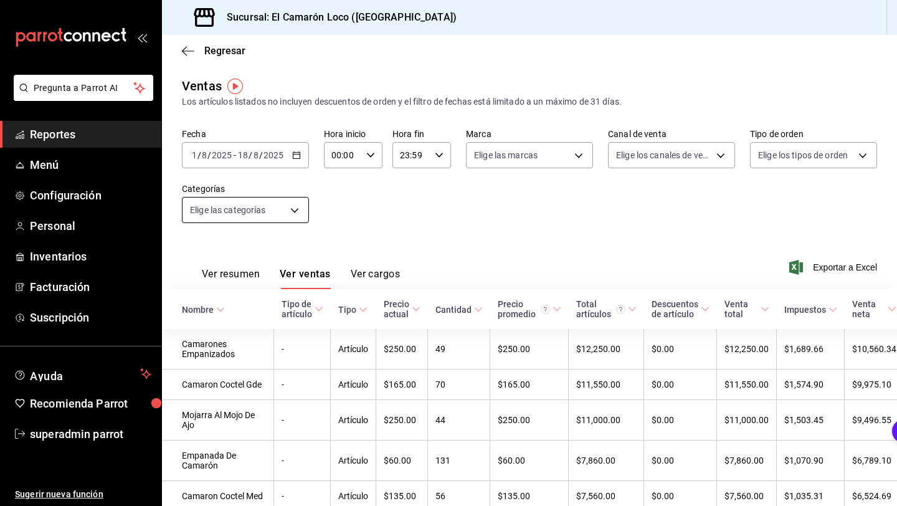
click at [240, 213] on body "Pregunta a Parrot AI Reportes Menú Configuración Personal Inventarios Facturaci…" at bounding box center [448, 253] width 897 height 506
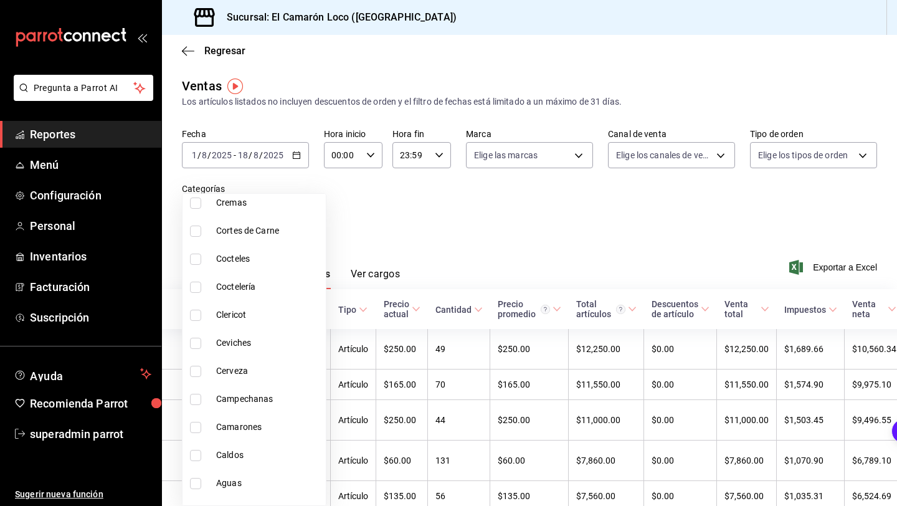
scroll to position [1133, 0]
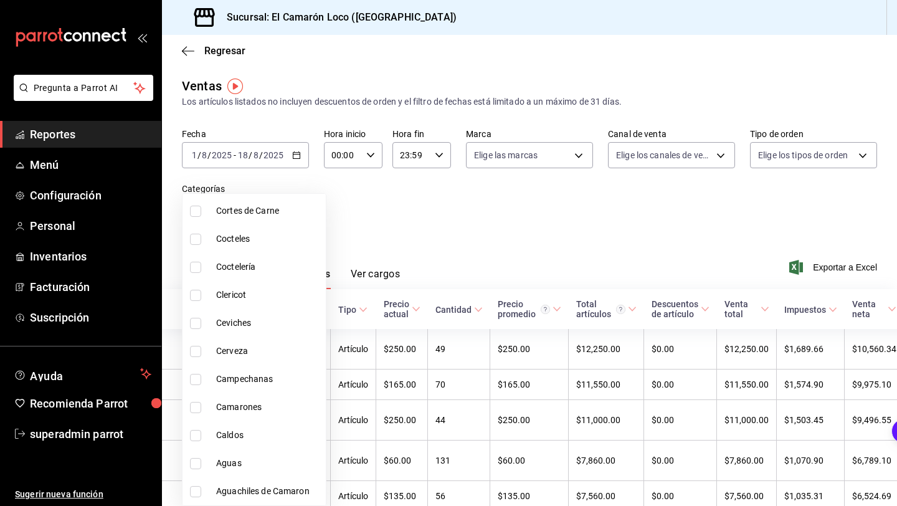
click at [197, 487] on input "checkbox" at bounding box center [195, 491] width 11 height 11
checkbox input "true"
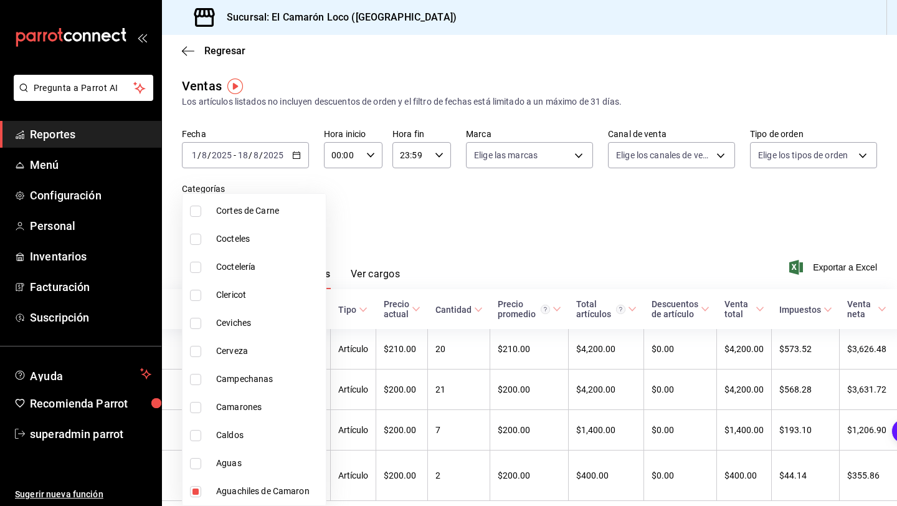
click at [445, 207] on div at bounding box center [448, 253] width 897 height 506
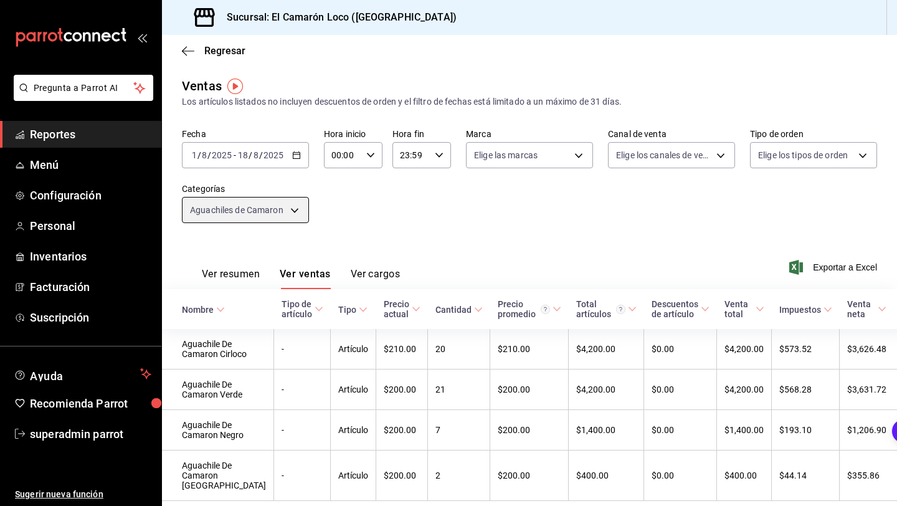
scroll to position [74, 0]
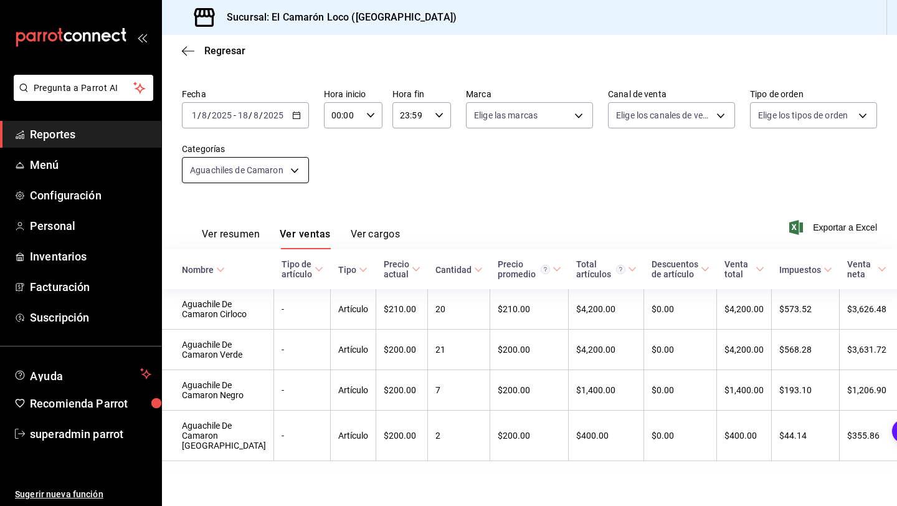
click at [278, 133] on body "Pregunta a Parrot AI Reportes Menú Configuración Personal Inventarios Facturaci…" at bounding box center [448, 253] width 897 height 506
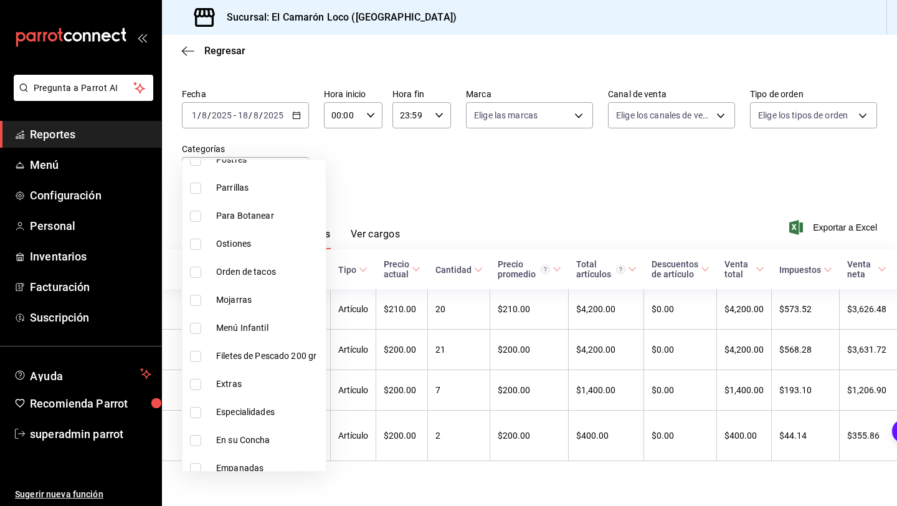
scroll to position [808, 0]
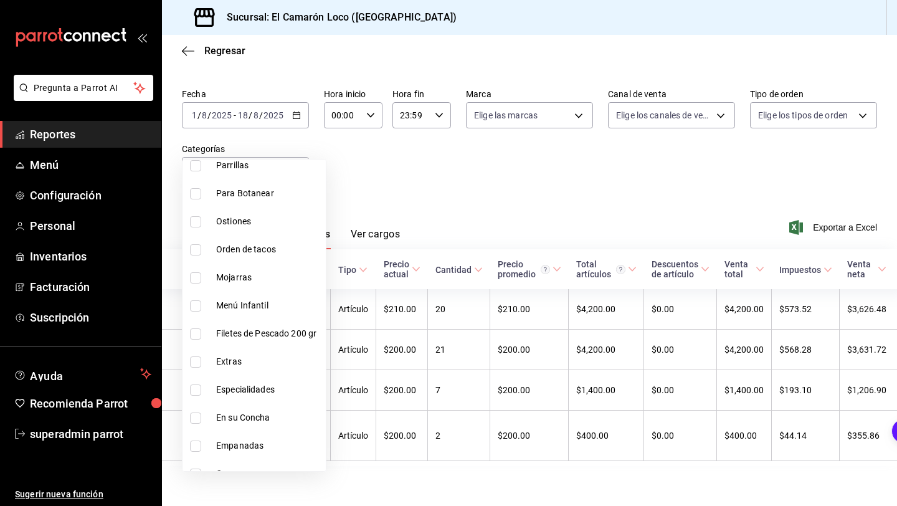
click at [232, 283] on span "Mojarras" at bounding box center [268, 277] width 105 height 13
type input "630c7395-0d72-48bd-8c77-69867dddd64a,c04f5f0e-09a4-4174-8c1d-4e5cbffa1e97"
checkbox input "true"
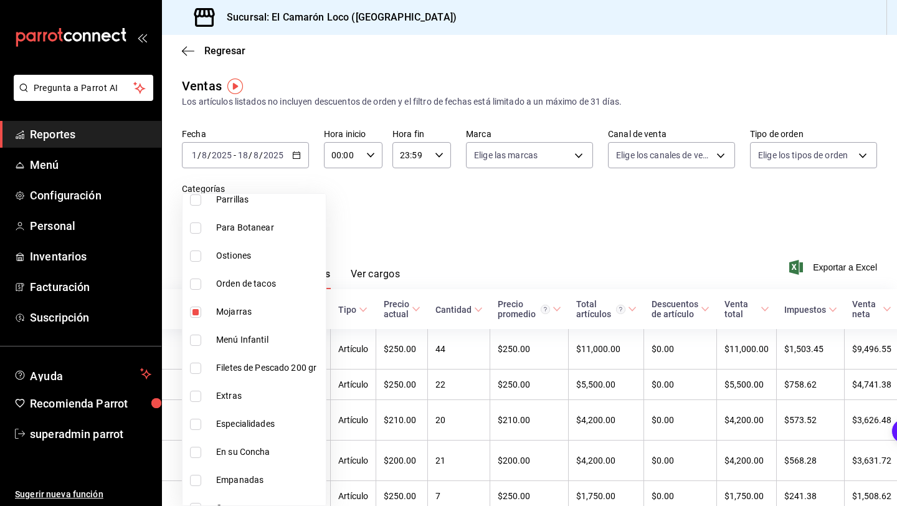
click at [364, 217] on div at bounding box center [448, 253] width 897 height 506
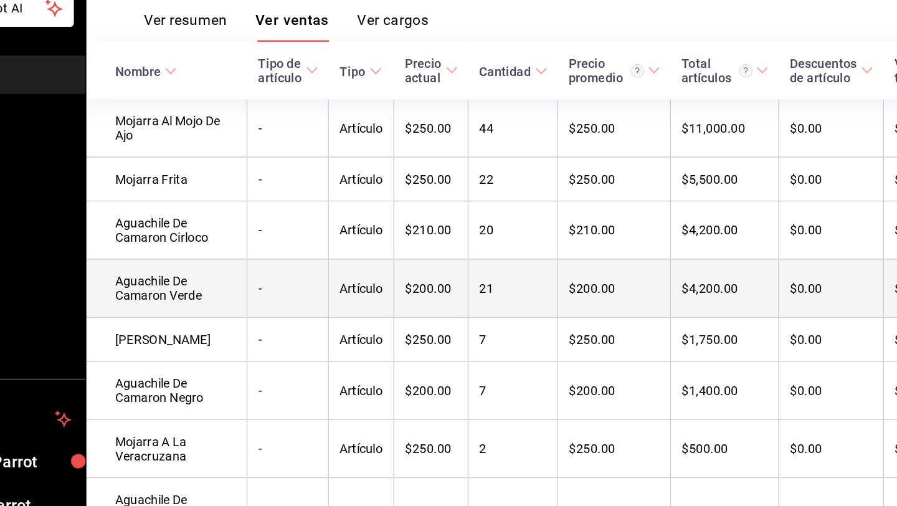
scroll to position [176, 0]
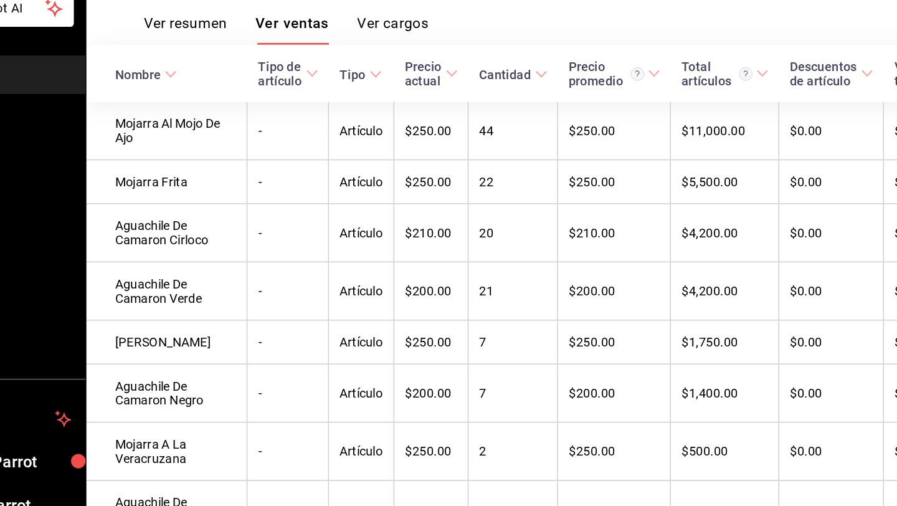
click at [435, 136] on div "Cantidad" at bounding box center [453, 134] width 36 height 10
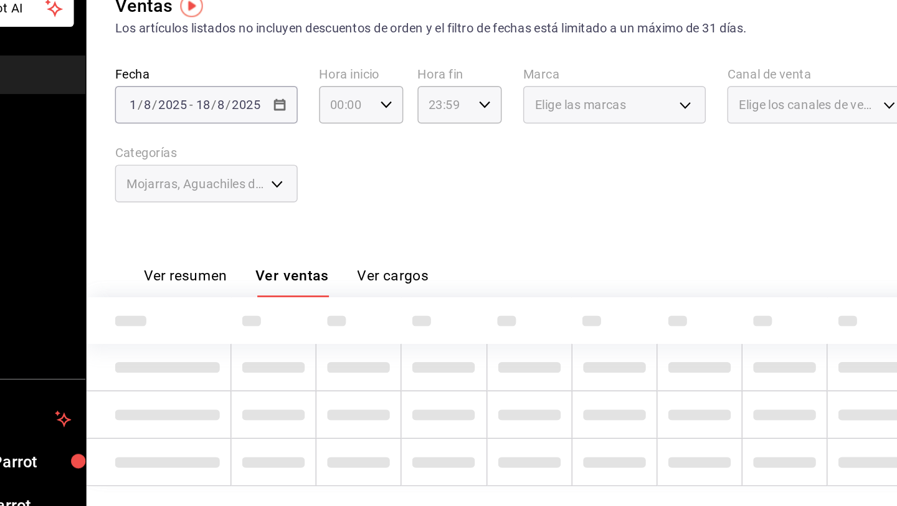
scroll to position [0, 0]
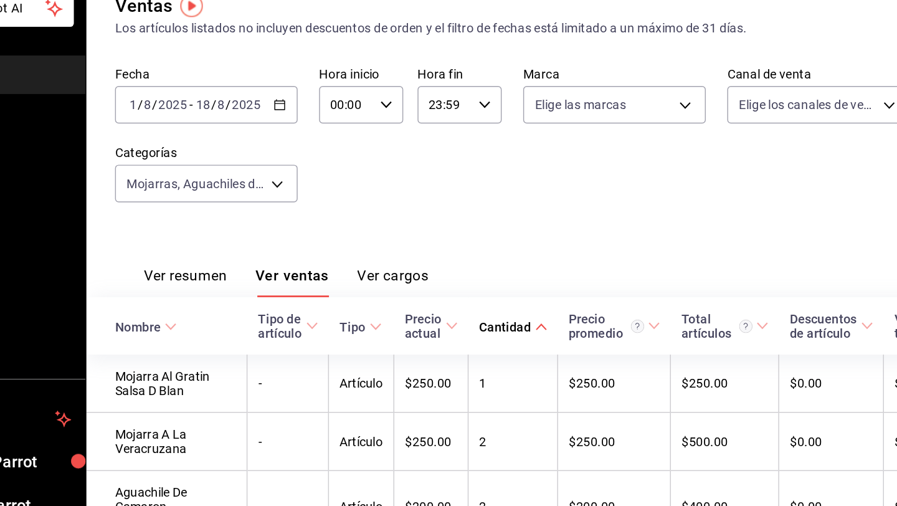
click at [440, 309] on div "Cantidad" at bounding box center [453, 309] width 36 height 10
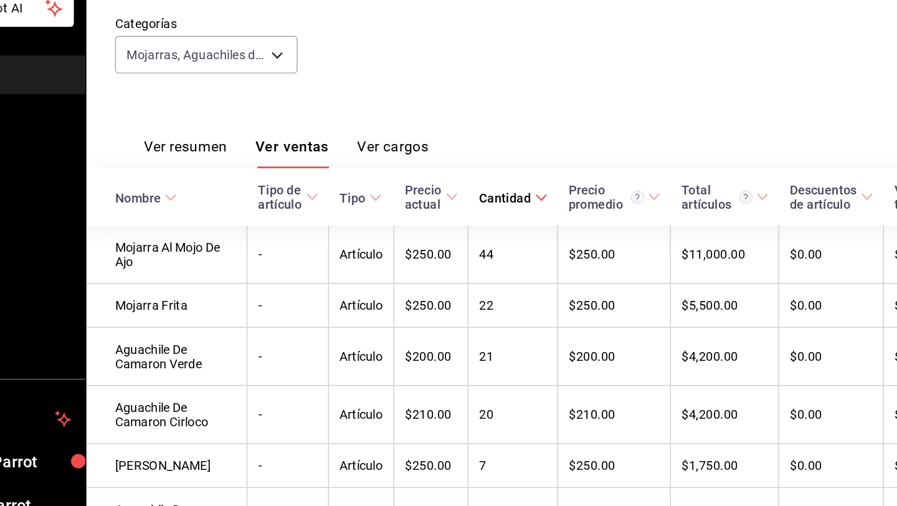
scroll to position [84, 0]
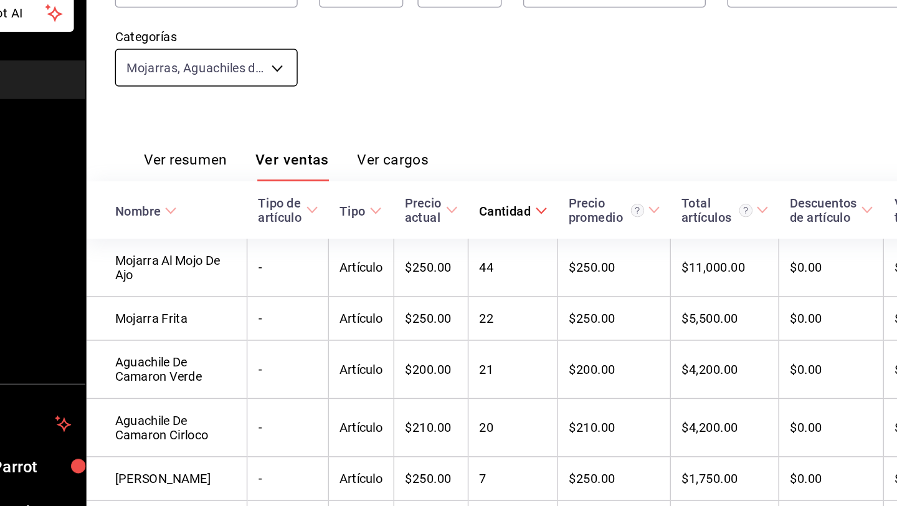
click at [278, 122] on body "Pregunta a Parrot AI Reportes Menú Configuración Personal Inventarios Facturaci…" at bounding box center [448, 253] width 897 height 506
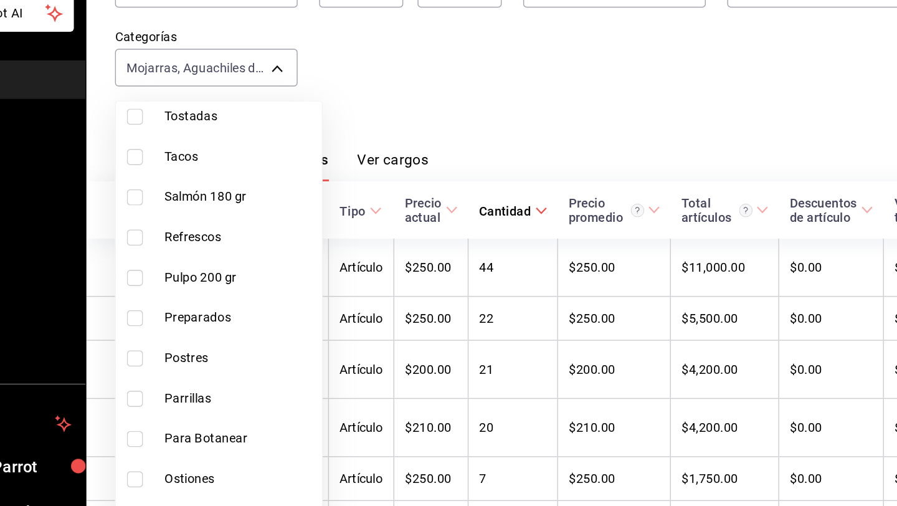
scroll to position [843, 0]
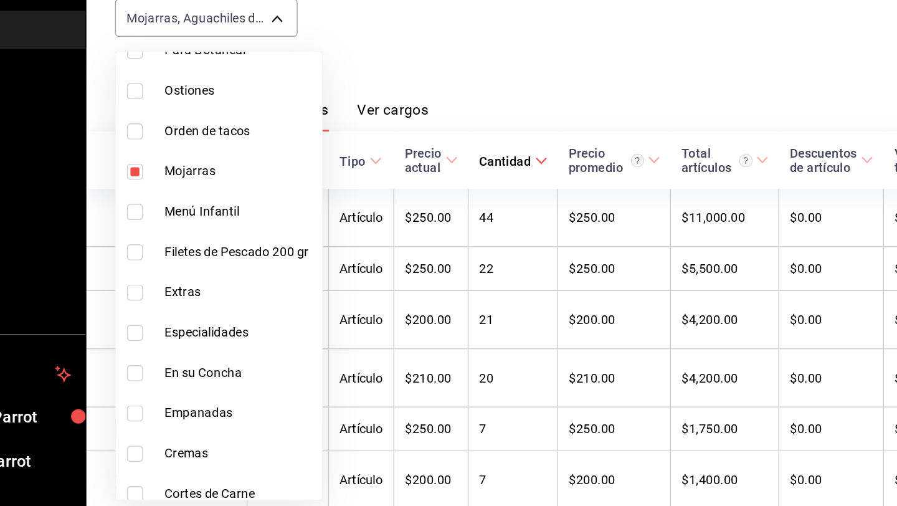
click at [397, 147] on div at bounding box center [448, 253] width 897 height 506
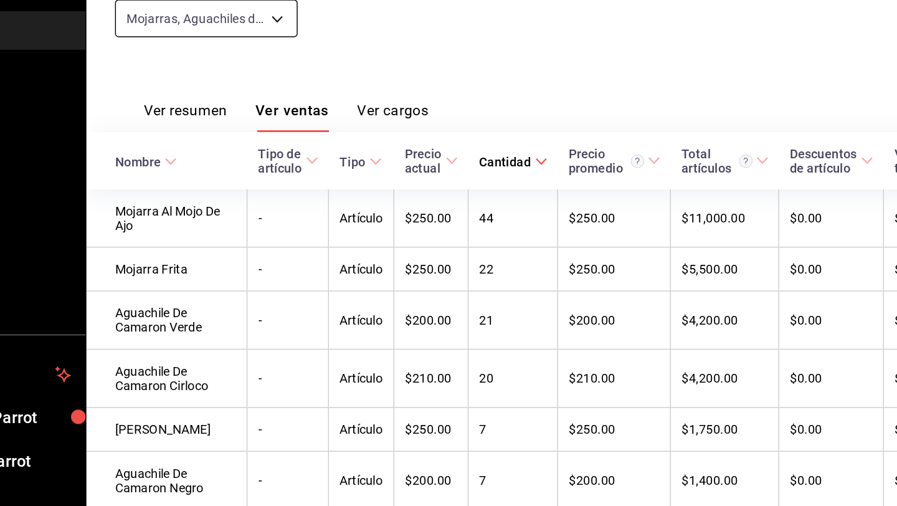
click at [270, 97] on body "Pregunta a Parrot AI Reportes Menú Configuración Personal Inventarios Facturaci…" at bounding box center [448, 253] width 897 height 506
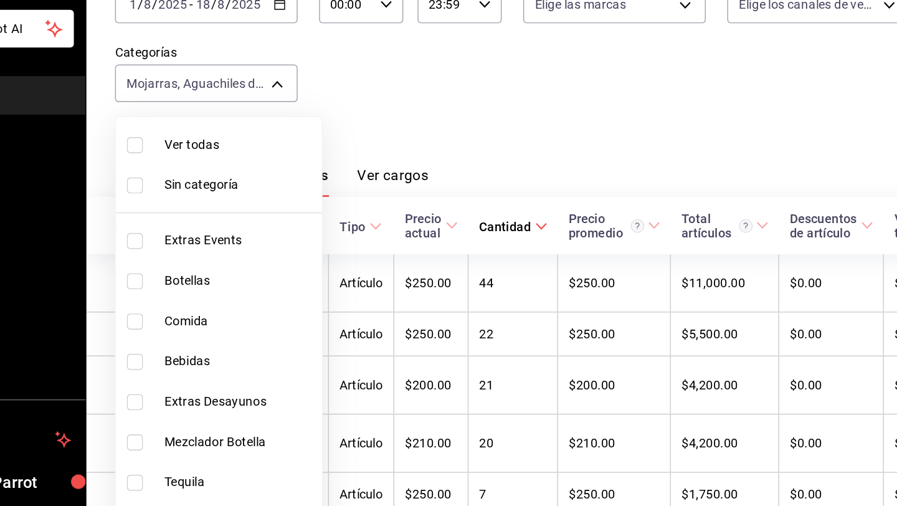
click at [249, 197] on span "Sin categoría" at bounding box center [268, 196] width 105 height 13
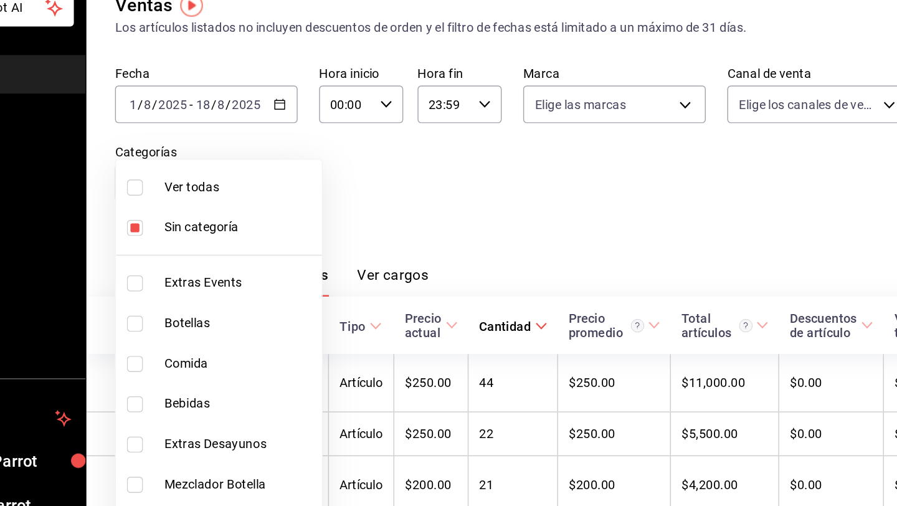
drag, startPoint x: 203, startPoint y: 235, endPoint x: 231, endPoint y: 271, distance: 46.2
click at [203, 235] on label at bounding box center [198, 240] width 16 height 11
click at [201, 235] on input "checkbox" at bounding box center [195, 240] width 11 height 11
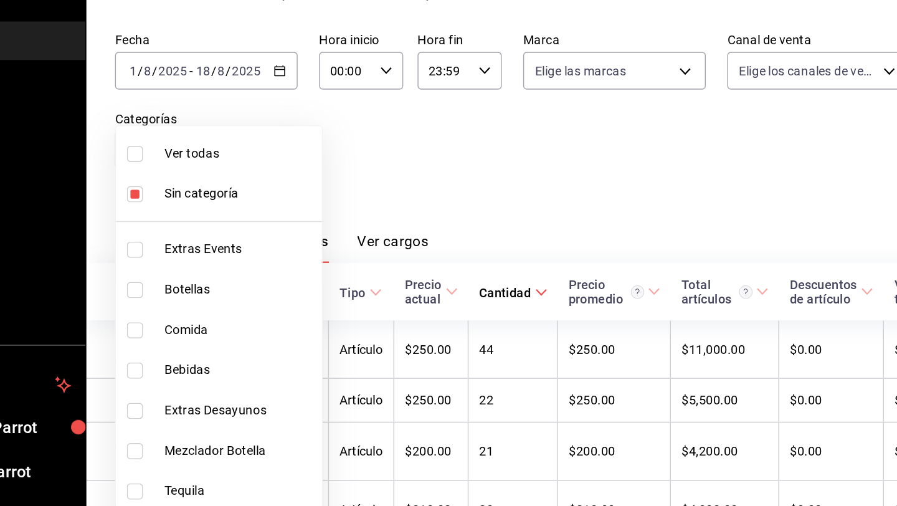
click at [194, 242] on input "checkbox" at bounding box center [195, 240] width 11 height 11
checkbox input "false"
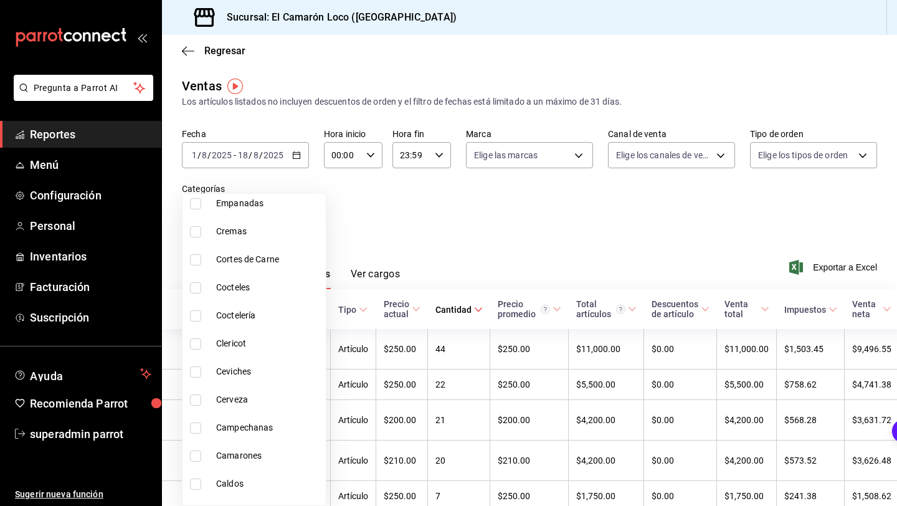
scroll to position [1133, 0]
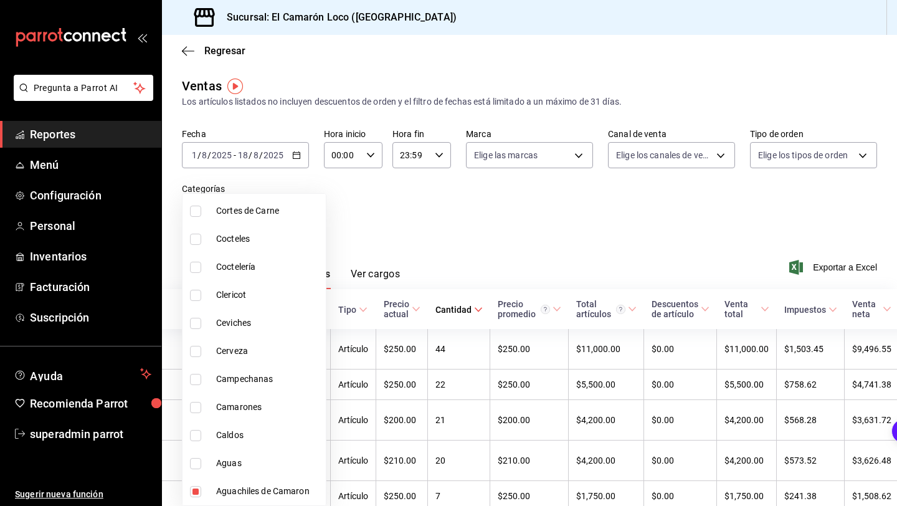
click at [209, 488] on li "Aguachiles de Camaron" at bounding box center [253, 491] width 143 height 28
type input "c04f5f0e-09a4-4174-8c1d-4e5cbffa1e97"
checkbox input "false"
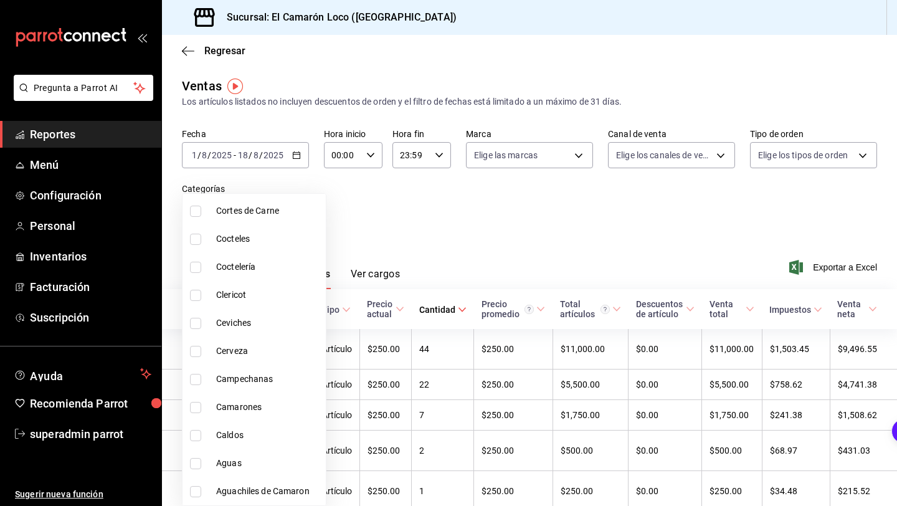
click at [370, 243] on div at bounding box center [448, 253] width 897 height 506
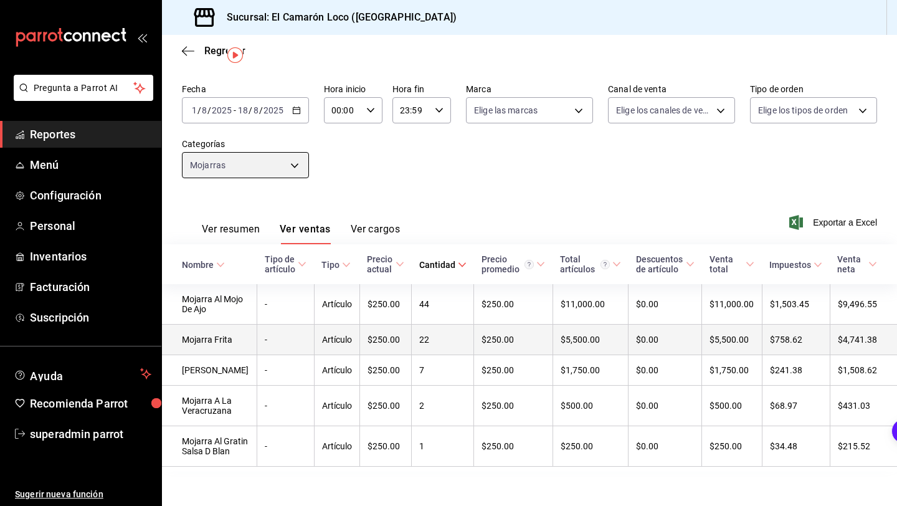
scroll to position [74, 0]
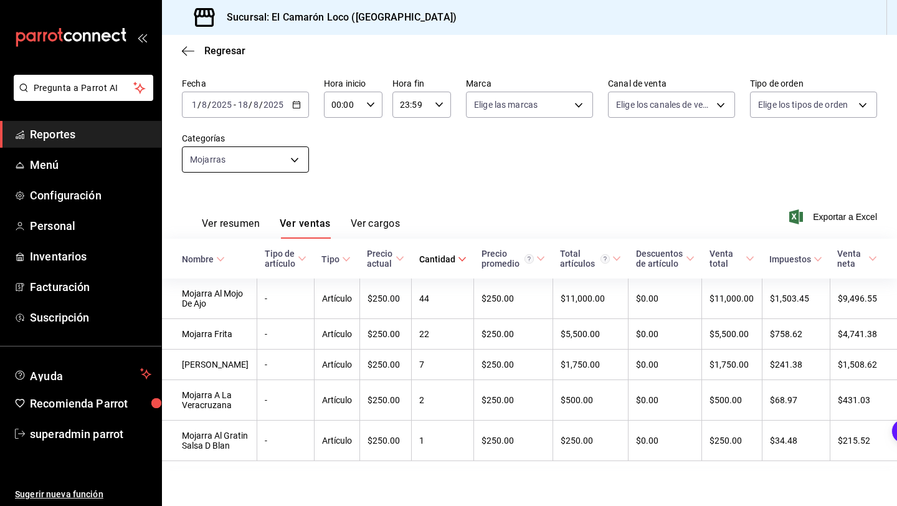
click at [240, 139] on body "Pregunta a Parrot AI Reportes Menú Configuración Personal Inventarios Facturaci…" at bounding box center [448, 253] width 897 height 506
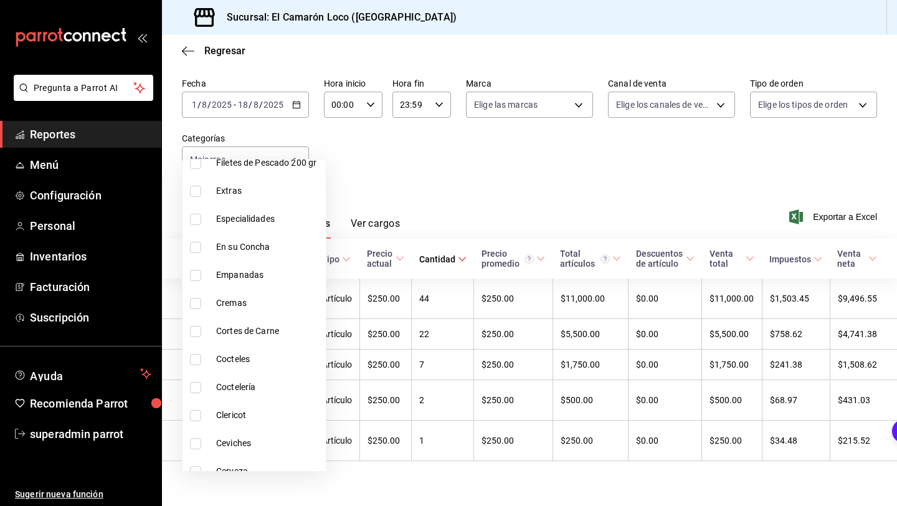
scroll to position [897, 0]
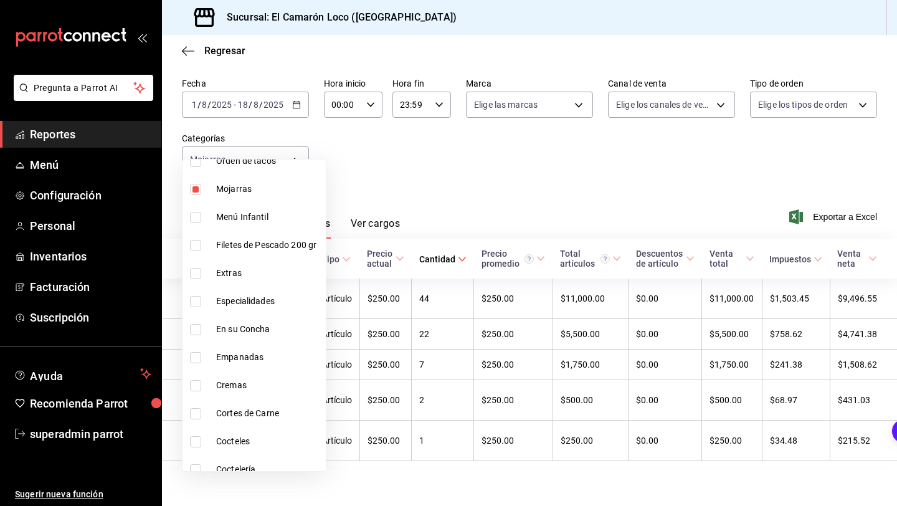
click at [196, 191] on input "checkbox" at bounding box center [195, 189] width 11 height 11
checkbox input "false"
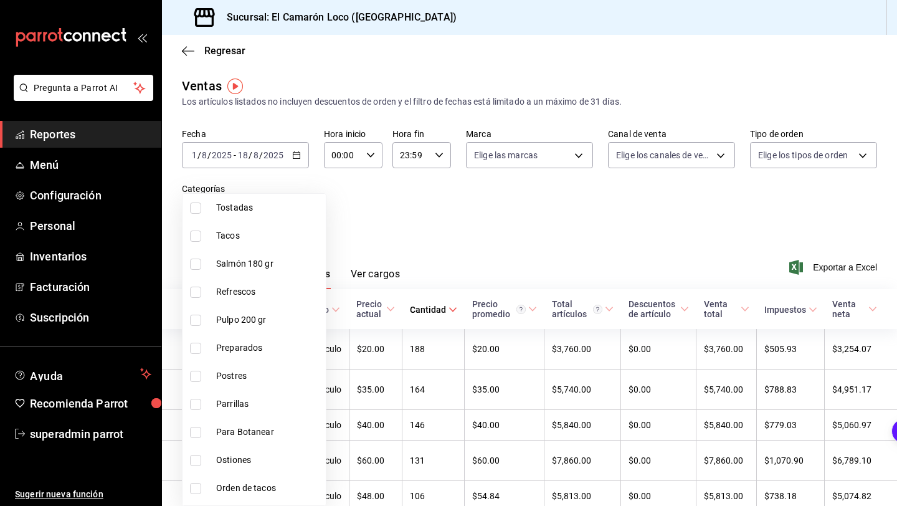
scroll to position [596, 0]
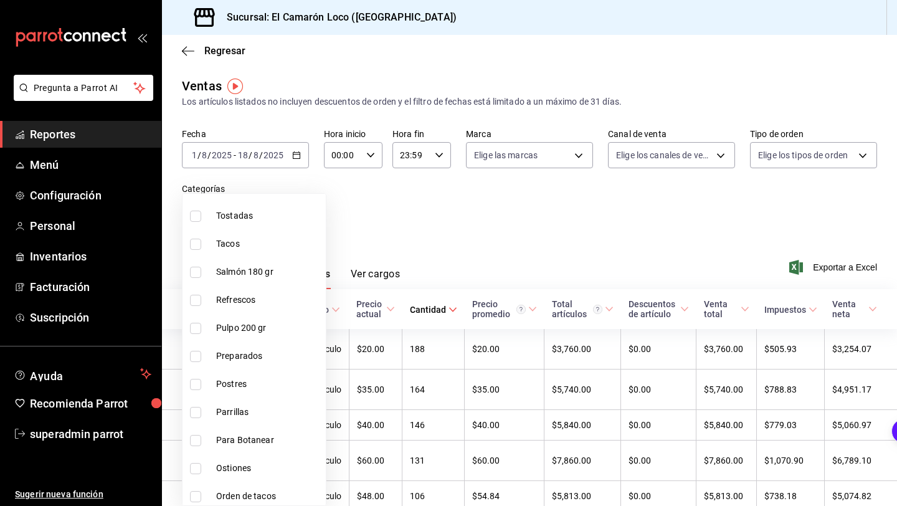
click at [199, 328] on input "checkbox" at bounding box center [195, 328] width 11 height 11
checkbox input "true"
type input "2a237e6c-b65f-4f26-a7a7-3ceda5568658"
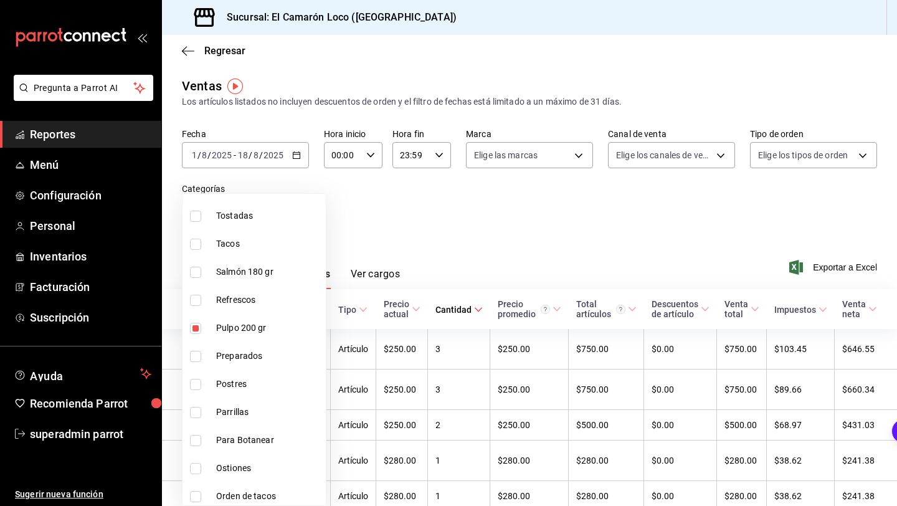
click at [382, 225] on div at bounding box center [448, 253] width 897 height 506
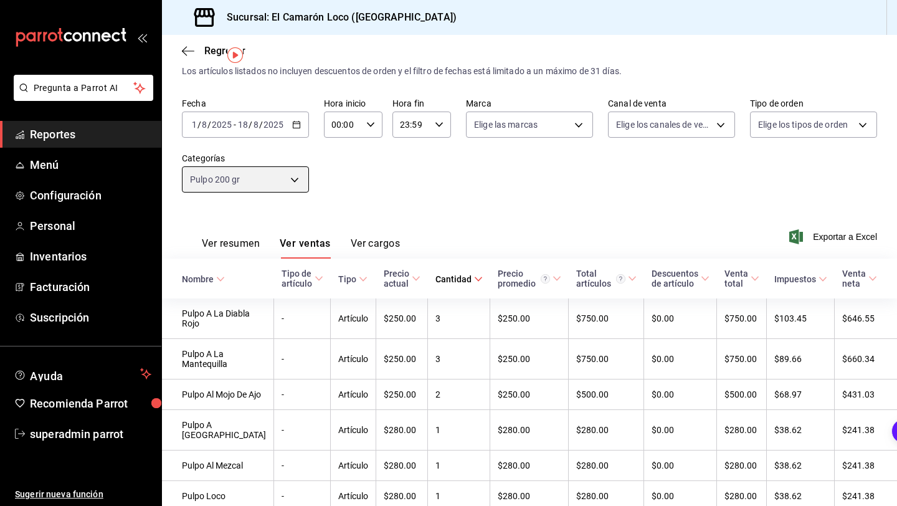
scroll to position [33, 0]
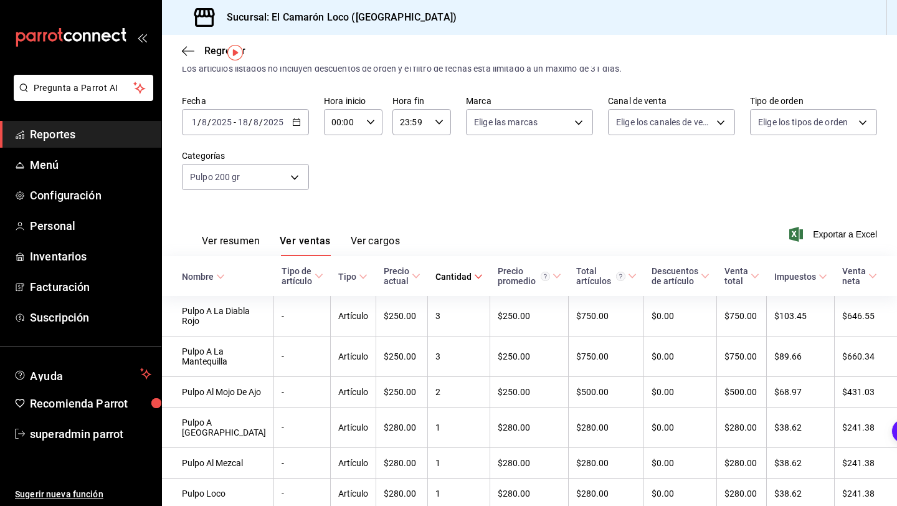
click at [263, 123] on input "2025" at bounding box center [273, 122] width 21 height 10
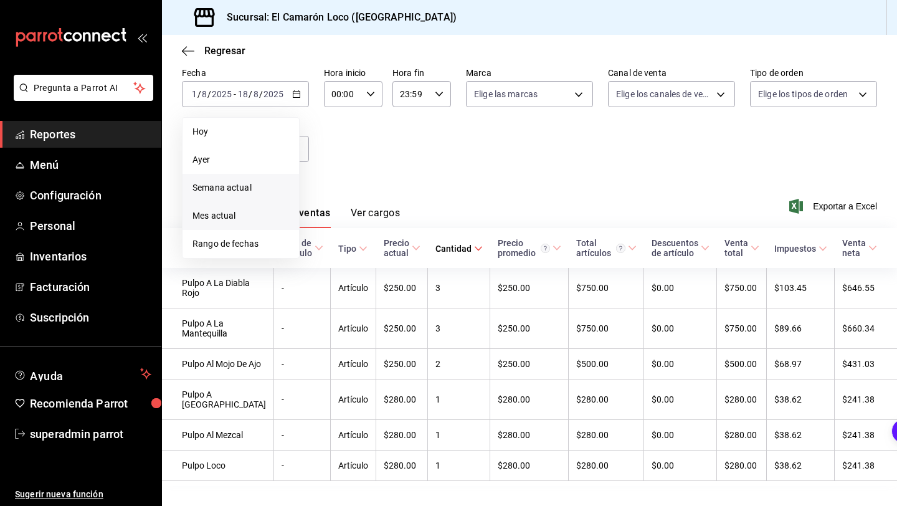
scroll to position [55, 0]
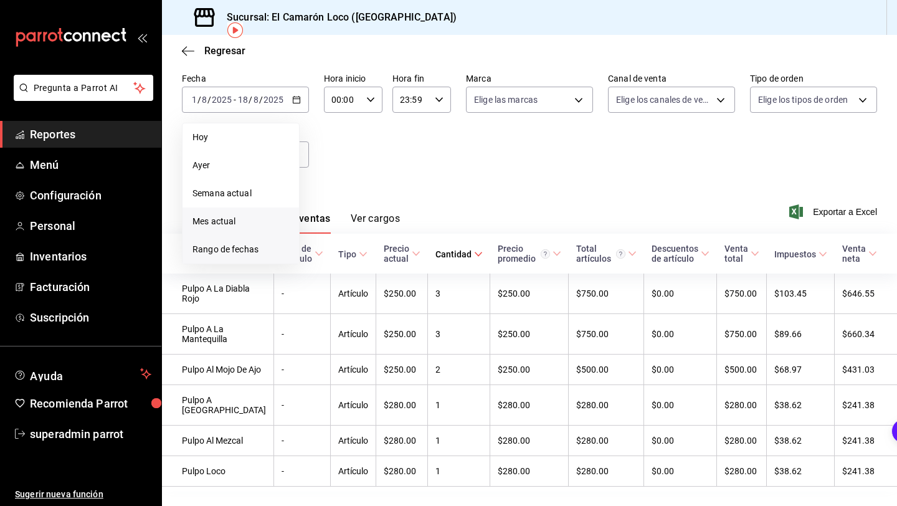
click at [251, 257] on li "Rango de fechas" at bounding box center [240, 249] width 116 height 28
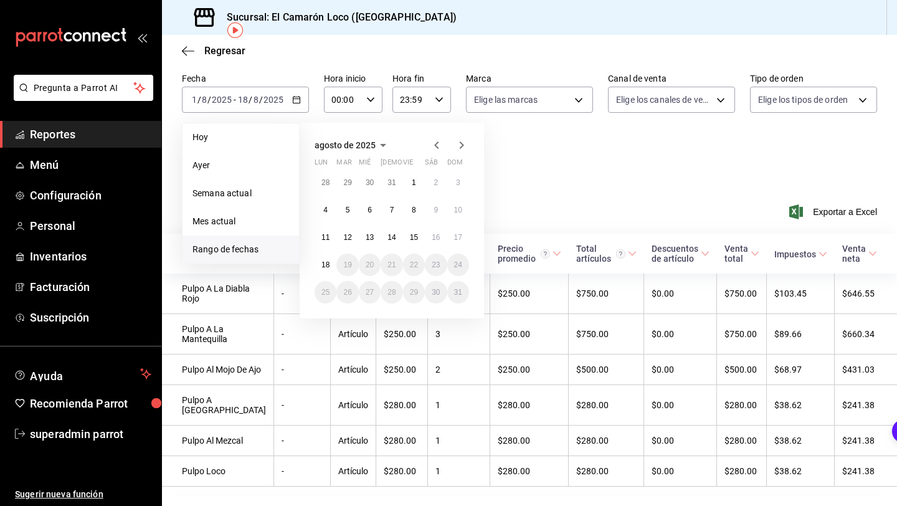
click at [356, 143] on span "agosto de 2025" at bounding box center [344, 145] width 61 height 10
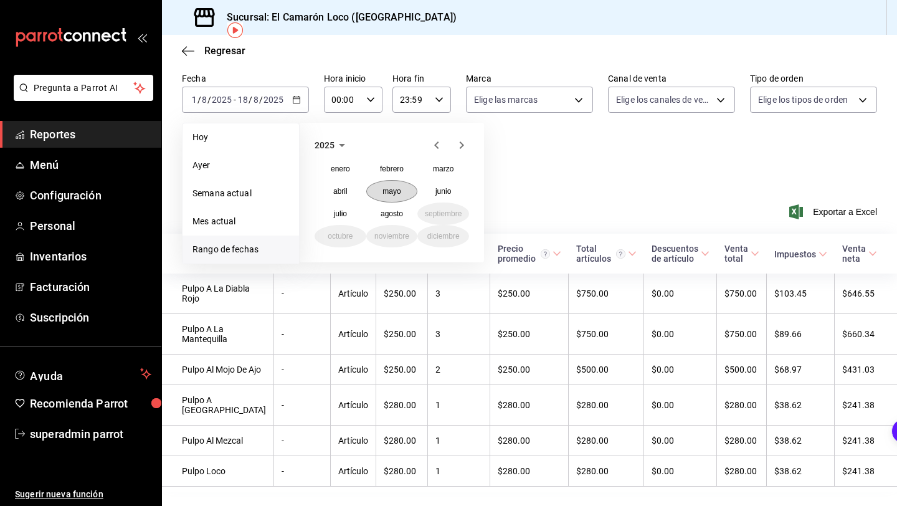
click at [404, 194] on button "mayo" at bounding box center [392, 191] width 52 height 22
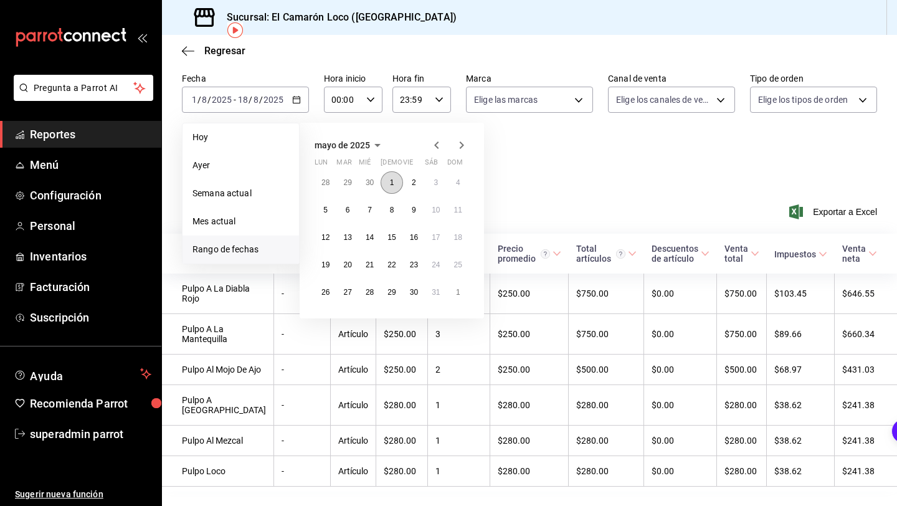
click at [395, 186] on button "1" at bounding box center [391, 182] width 22 height 22
click at [527, 168] on div "Fecha 2025-08-01 1 / 8 / 2025 - 2025-08-18 18 / 8 / 2025 Hoy Ayer Semana actual…" at bounding box center [529, 128] width 695 height 110
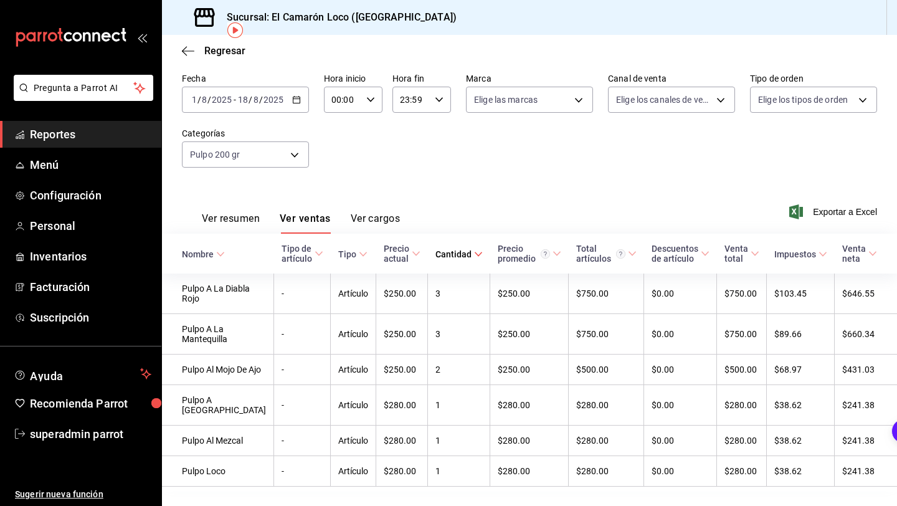
click at [273, 105] on div "2025-08-01 1 / 8 / 2025 - 2025-08-18 18 / 8 / 2025" at bounding box center [245, 100] width 127 height 26
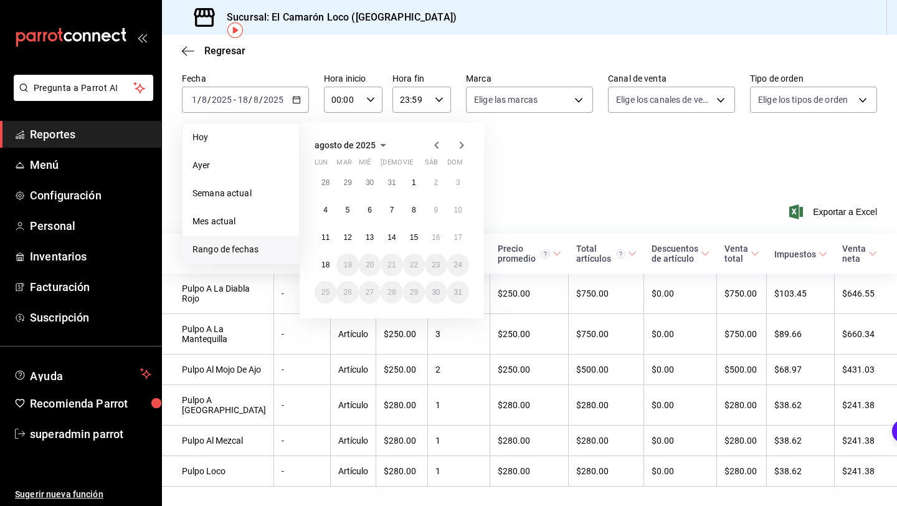
click at [371, 143] on span "agosto de 2025" at bounding box center [344, 145] width 61 height 10
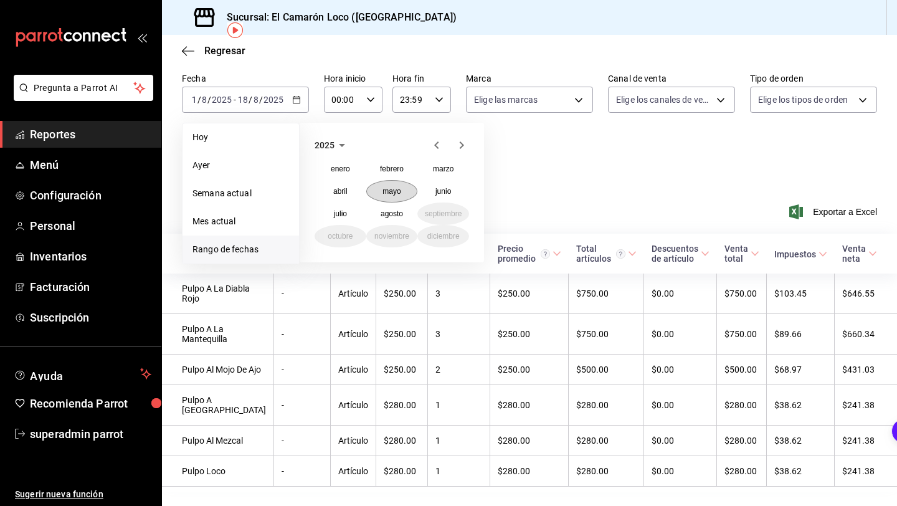
click at [375, 190] on button "mayo" at bounding box center [392, 191] width 52 height 22
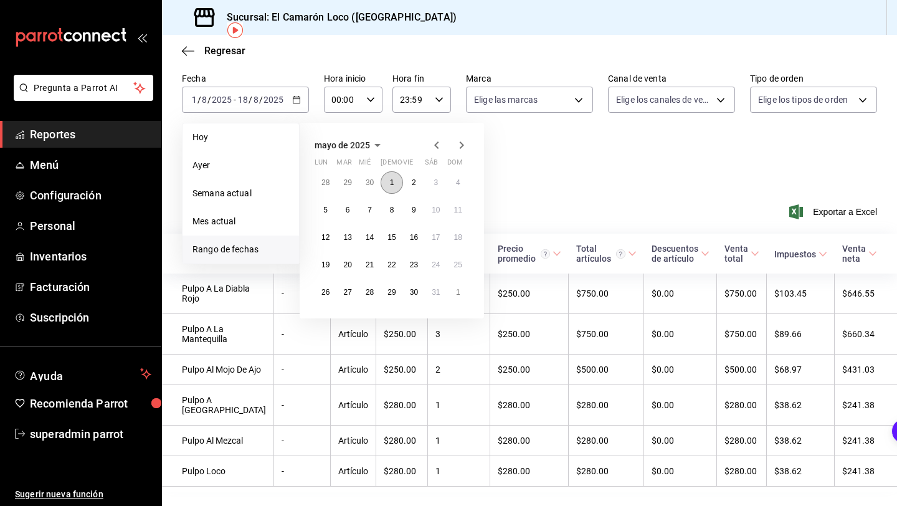
click at [389, 176] on button "1" at bounding box center [391, 182] width 22 height 22
click at [460, 145] on icon "button" at bounding box center [461, 145] width 15 height 15
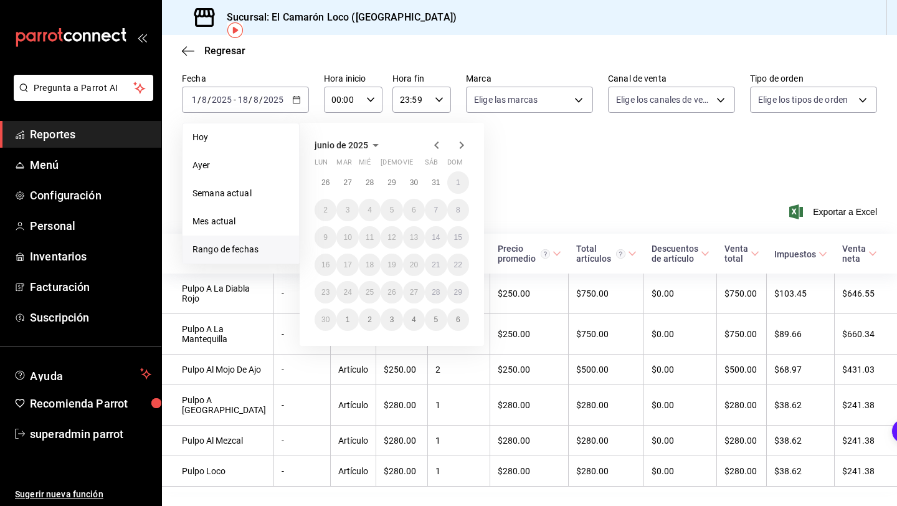
click at [460, 145] on icon "button" at bounding box center [461, 145] width 15 height 15
click at [458, 148] on icon "button" at bounding box center [461, 145] width 15 height 15
click at [438, 152] on div "agosto de 2025 lun mar mié jue vie sáb dom 28 29 30 31 1 2 3 4 5 6 7 8 9 10 11 …" at bounding box center [392, 221] width 184 height 196
click at [438, 149] on icon "button" at bounding box center [436, 145] width 15 height 15
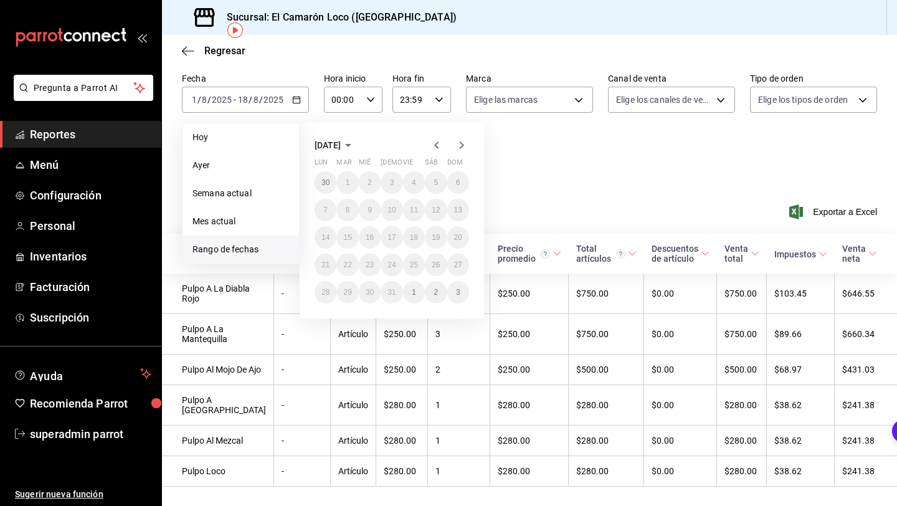
click at [438, 149] on icon "button" at bounding box center [436, 145] width 15 height 15
click at [456, 149] on icon "button" at bounding box center [461, 145] width 15 height 15
click at [441, 148] on icon "button" at bounding box center [436, 145] width 15 height 15
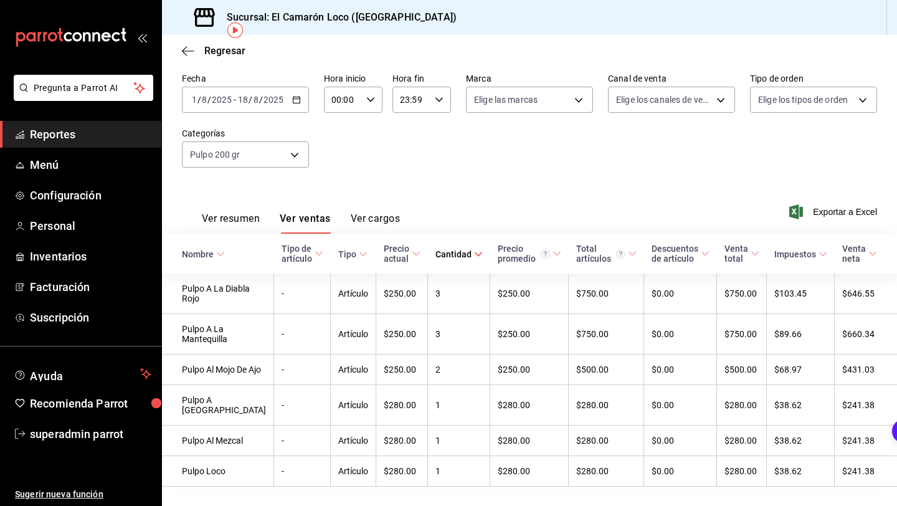
click at [257, 81] on label "Fecha" at bounding box center [245, 78] width 127 height 9
click at [263, 97] on input "2025" at bounding box center [273, 100] width 21 height 10
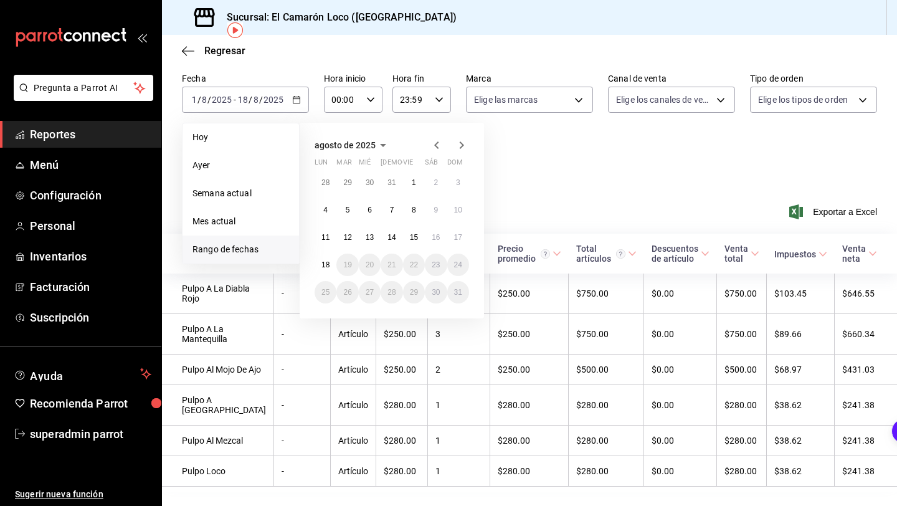
click at [365, 140] on span "agosto de 2025" at bounding box center [344, 145] width 61 height 10
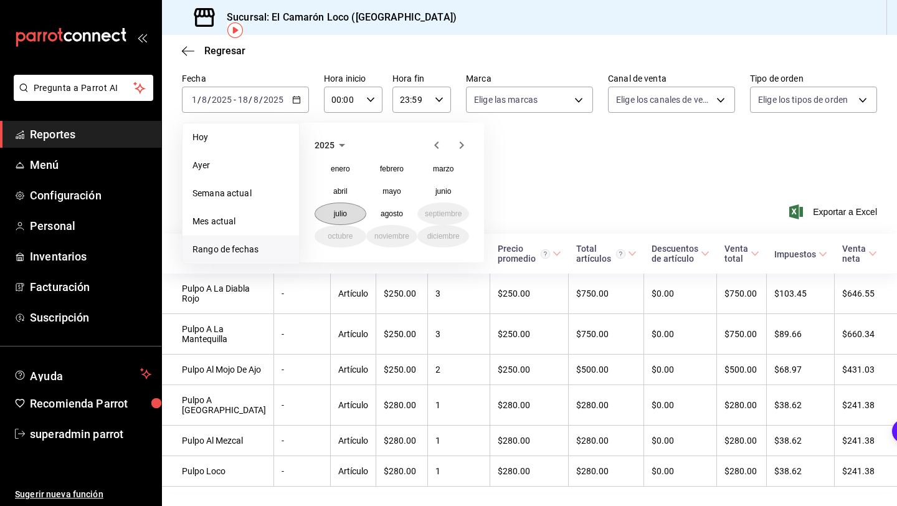
click at [343, 211] on abbr "julio" at bounding box center [340, 213] width 13 height 9
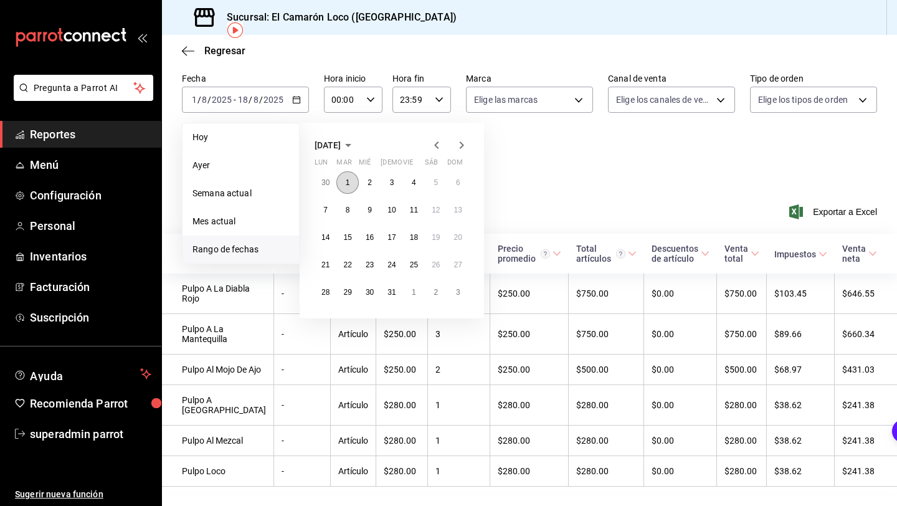
click at [344, 173] on button "1" at bounding box center [347, 182] width 22 height 22
click at [390, 291] on abbr "31" at bounding box center [391, 292] width 8 height 9
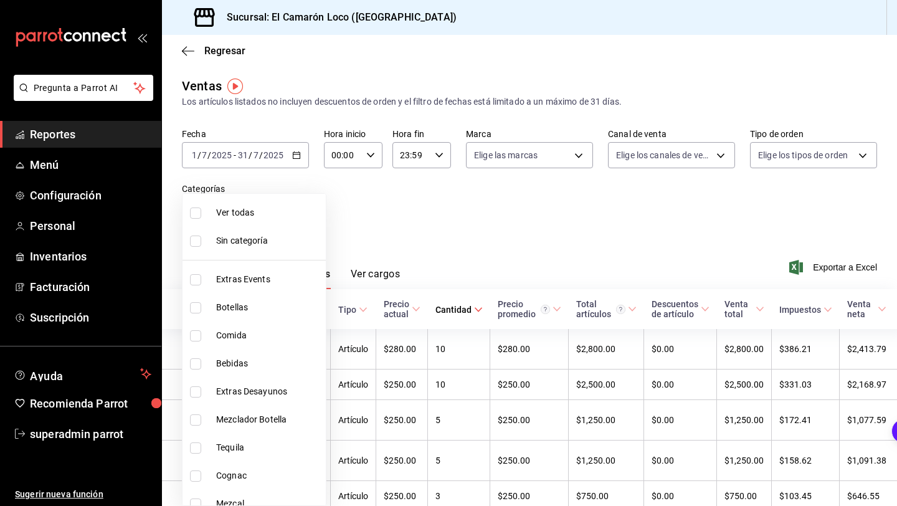
click at [209, 212] on body "Pregunta a Parrot AI Reportes Menú Configuración Personal Inventarios Facturaci…" at bounding box center [448, 253] width 897 height 506
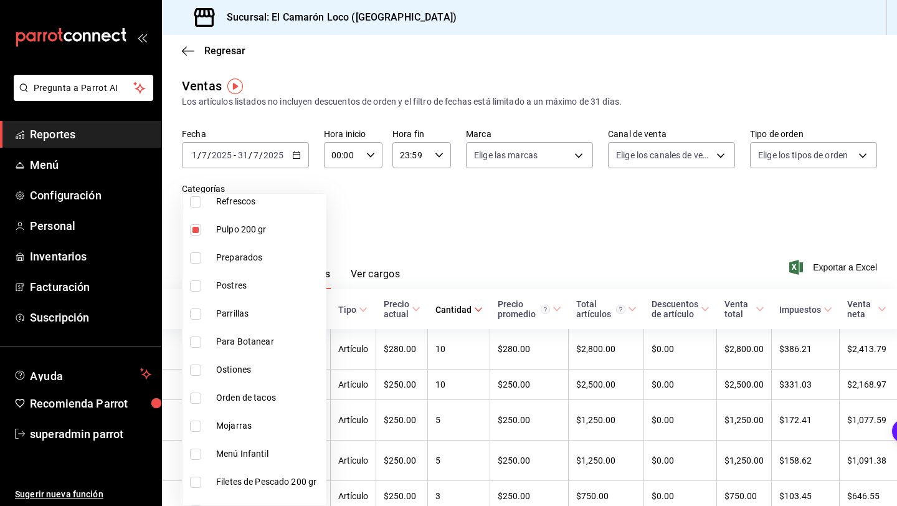
scroll to position [668, 0]
click at [200, 253] on input "checkbox" at bounding box center [195, 255] width 11 height 11
checkbox input "false"
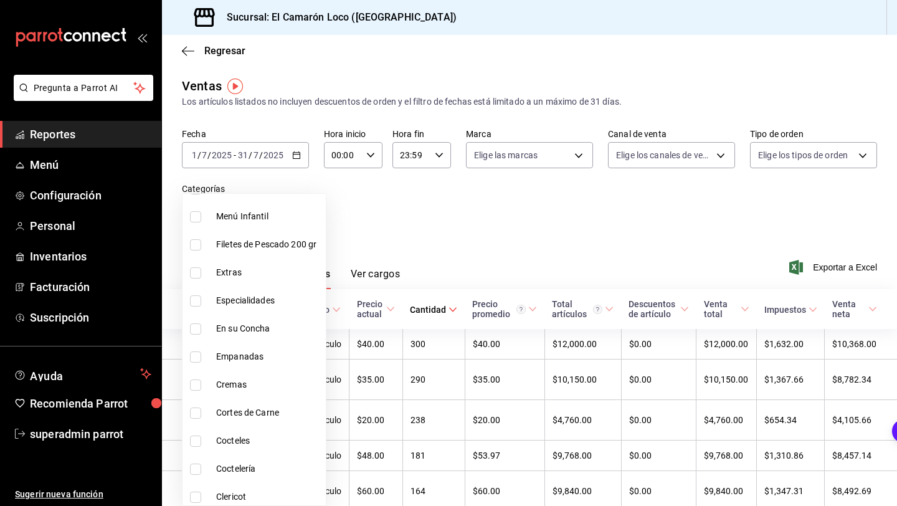
scroll to position [924, 0]
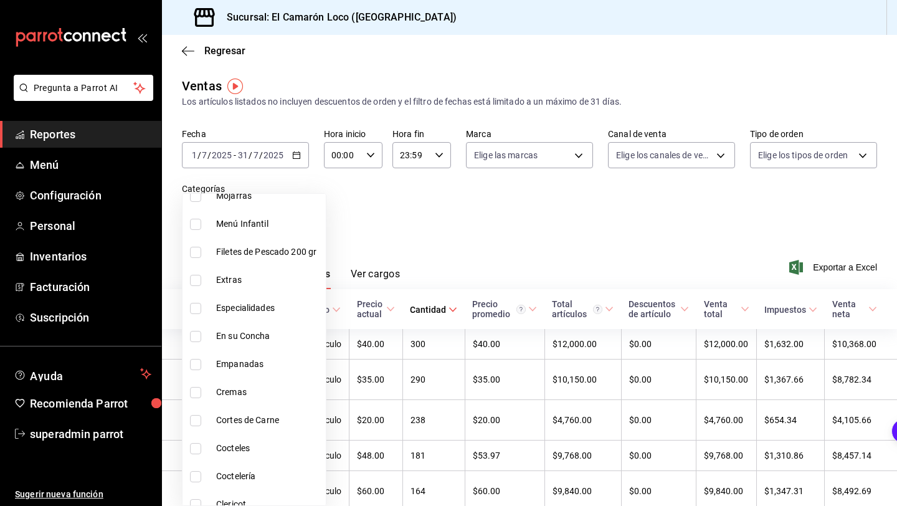
click at [266, 260] on li "Filetes de Pescado 200 gr" at bounding box center [253, 252] width 143 height 28
type input "16292e44-6955-4a7b-b6ec-93ede3ca8751"
checkbox input "true"
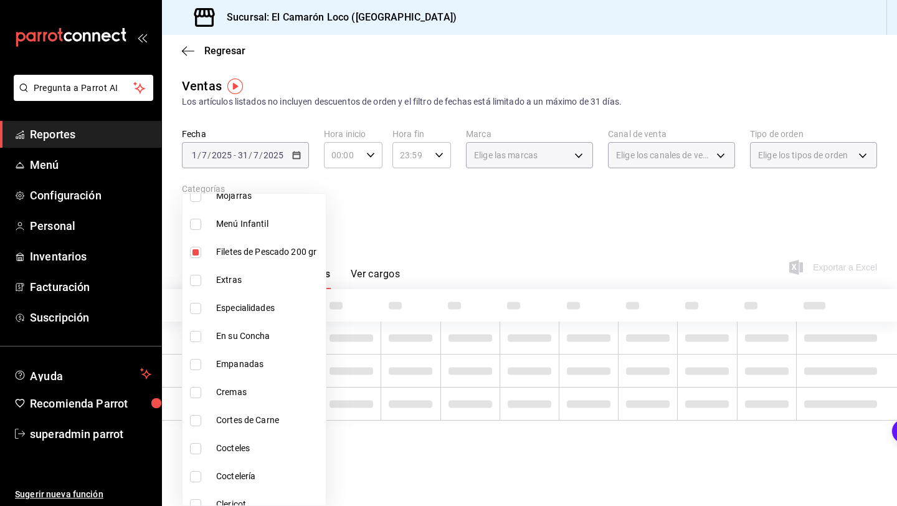
click at [380, 215] on div at bounding box center [448, 253] width 897 height 506
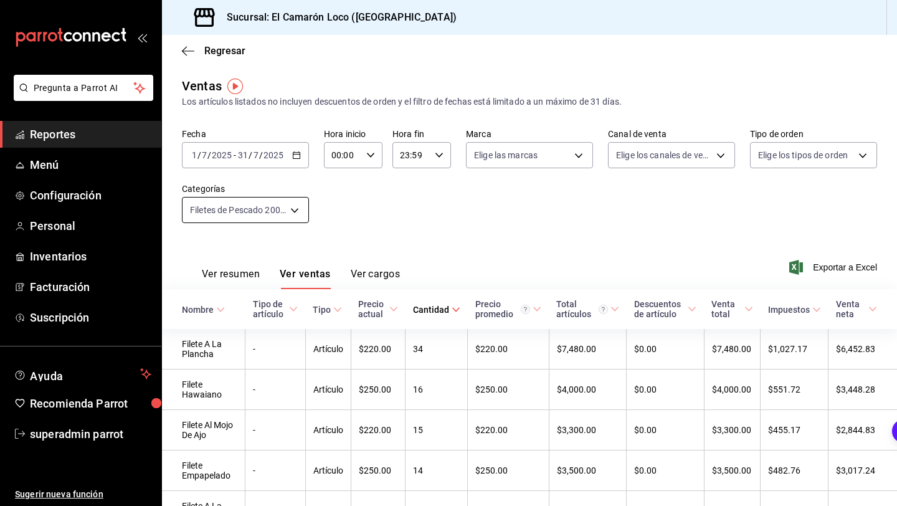
click at [220, 208] on body "Pregunta a Parrot AI Reportes Menú Configuración Personal Inventarios Facturaci…" at bounding box center [448, 253] width 897 height 506
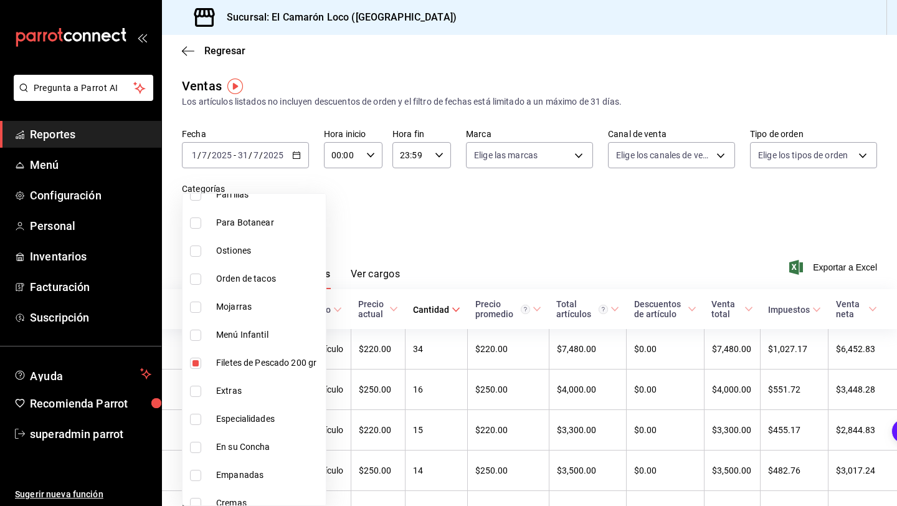
scroll to position [813, 0]
click at [200, 362] on input "checkbox" at bounding box center [195, 362] width 11 height 11
checkbox input "false"
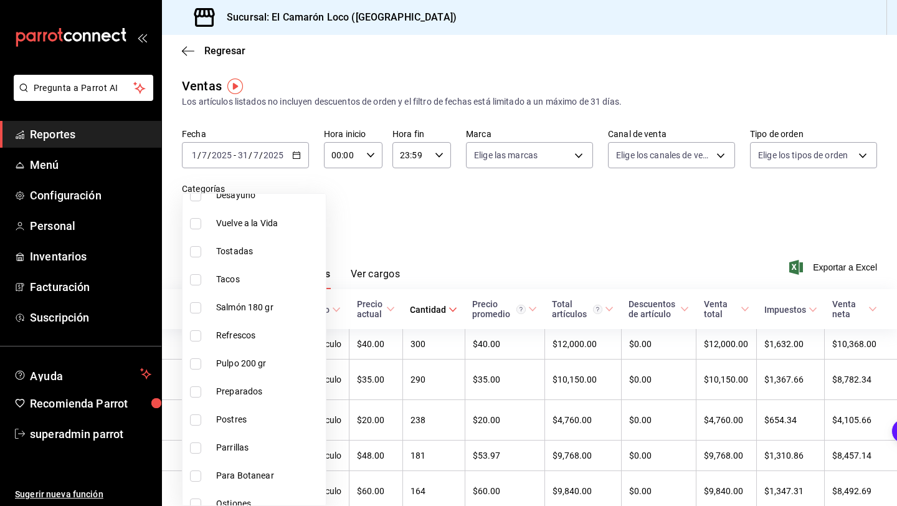
scroll to position [544, 0]
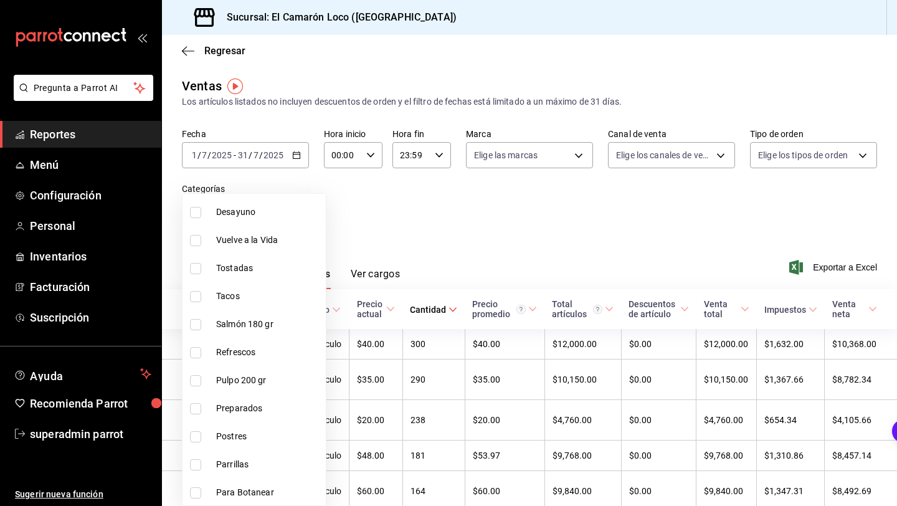
click at [247, 330] on span "Salmón 180 gr" at bounding box center [268, 324] width 105 height 13
type input "5940a737-c57d-4d22-a088-3fbbc174ae66"
checkbox input "true"
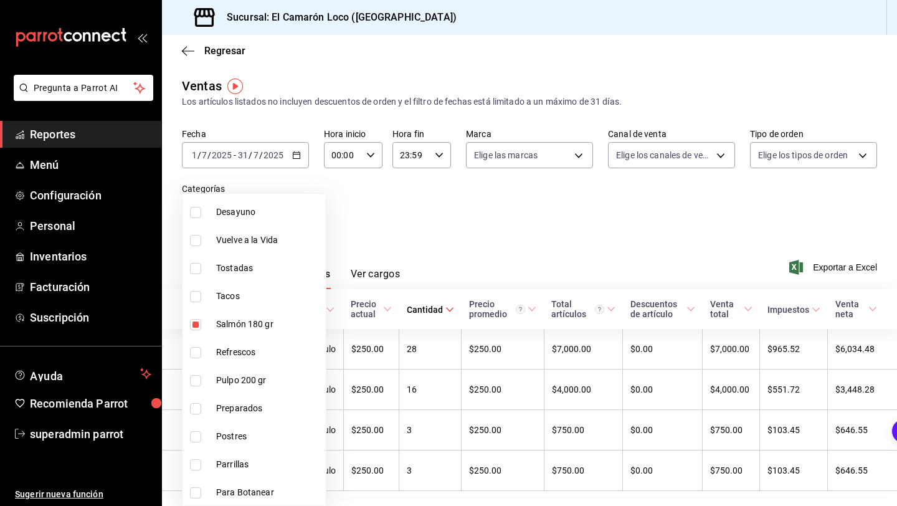
click at [368, 216] on div at bounding box center [448, 253] width 897 height 506
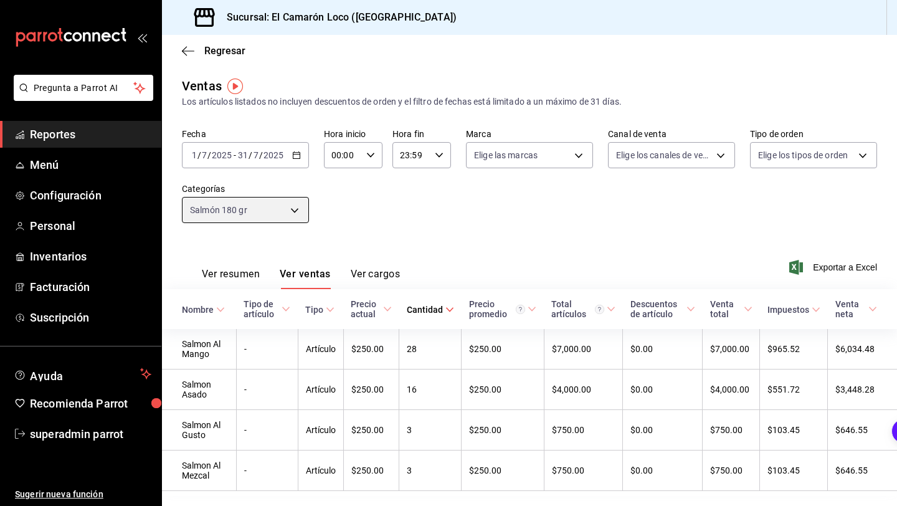
scroll to position [33, 0]
